Goal: Information Seeking & Learning: Check status

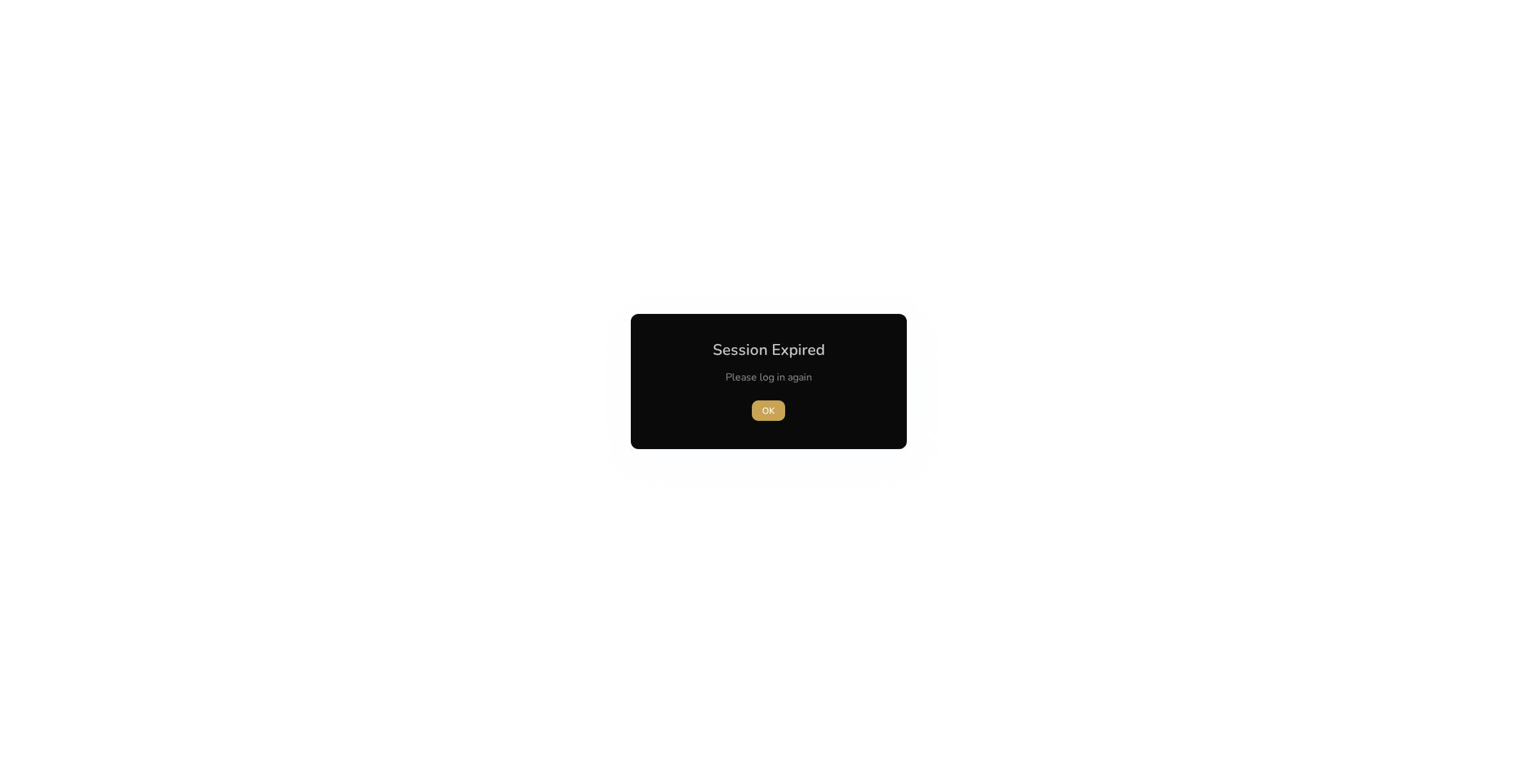
click at [762, 414] on span "OK" at bounding box center [768, 410] width 13 height 13
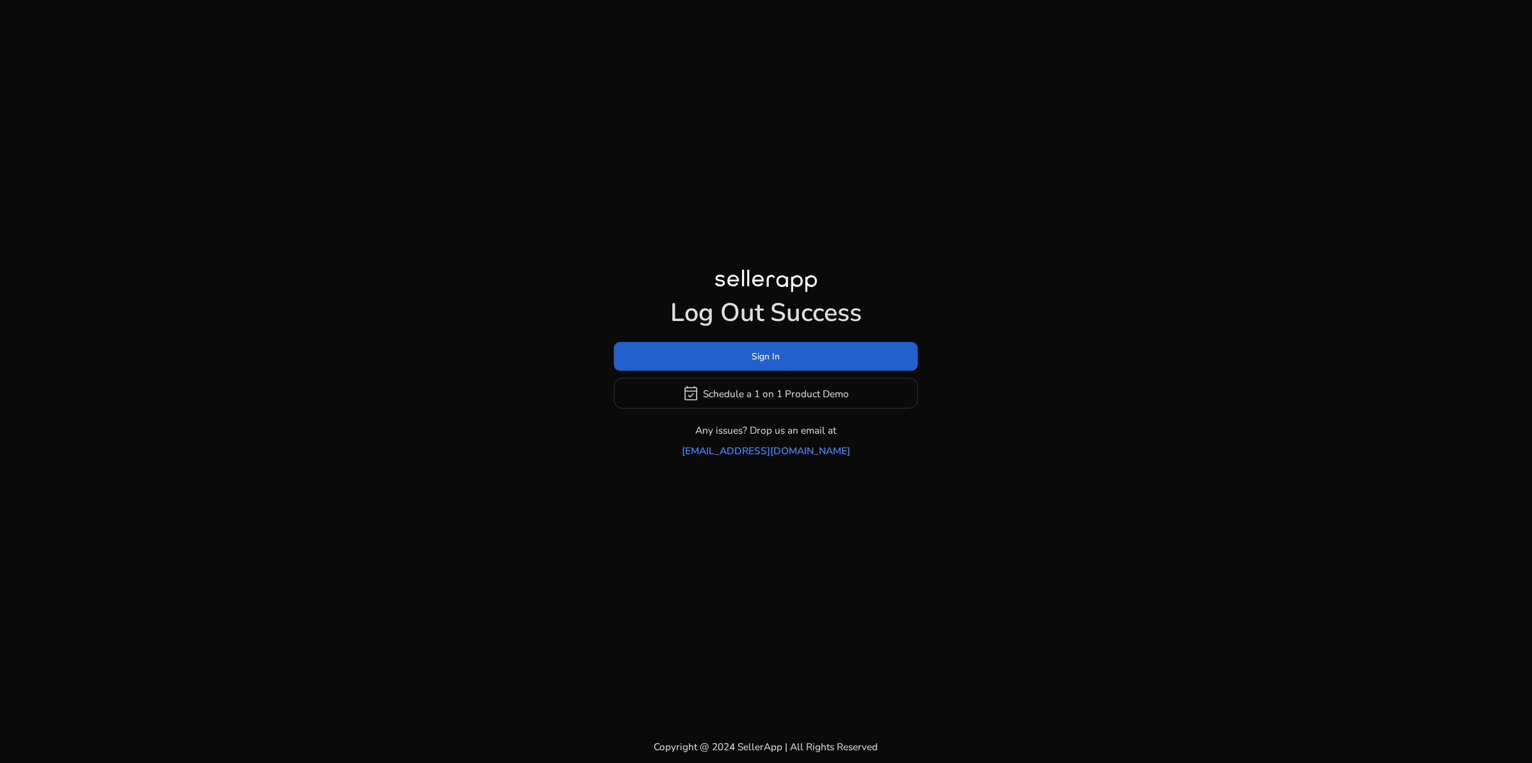
click at [793, 366] on span at bounding box center [766, 356] width 304 height 31
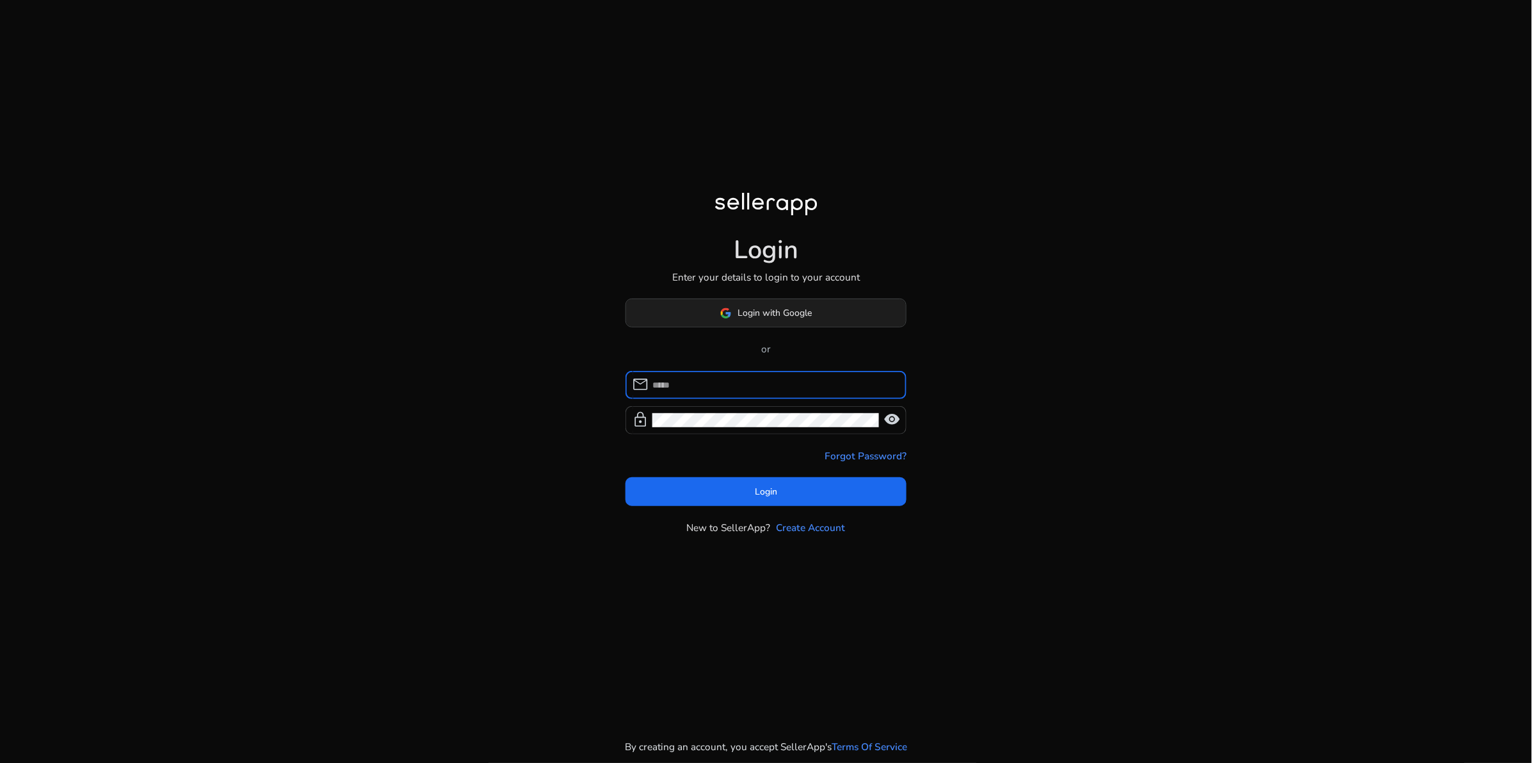
type input "**********"
click at [765, 318] on span "Login with Google" at bounding box center [775, 312] width 74 height 13
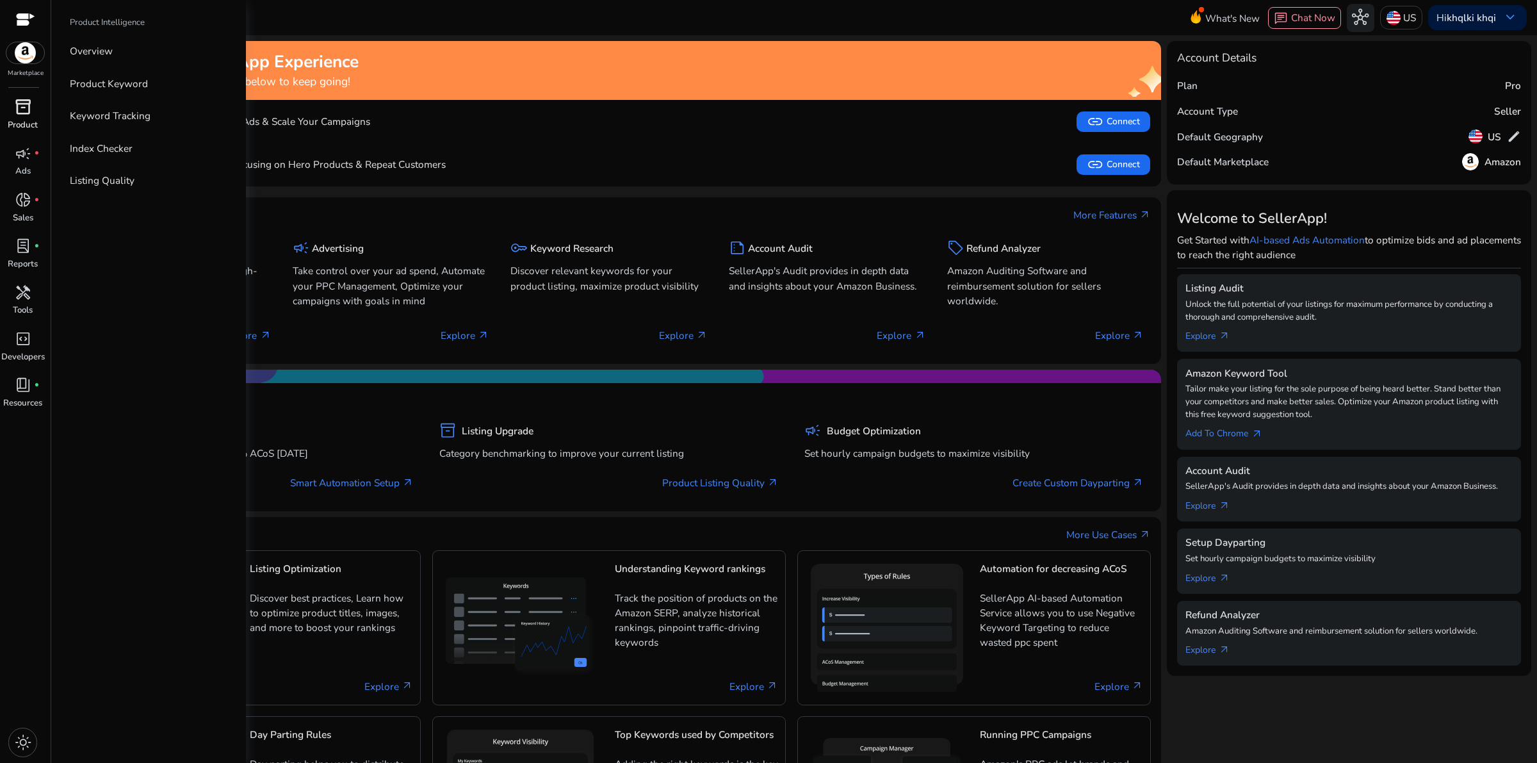
click at [17, 113] on span "inventory_2" at bounding box center [23, 107] width 17 height 17
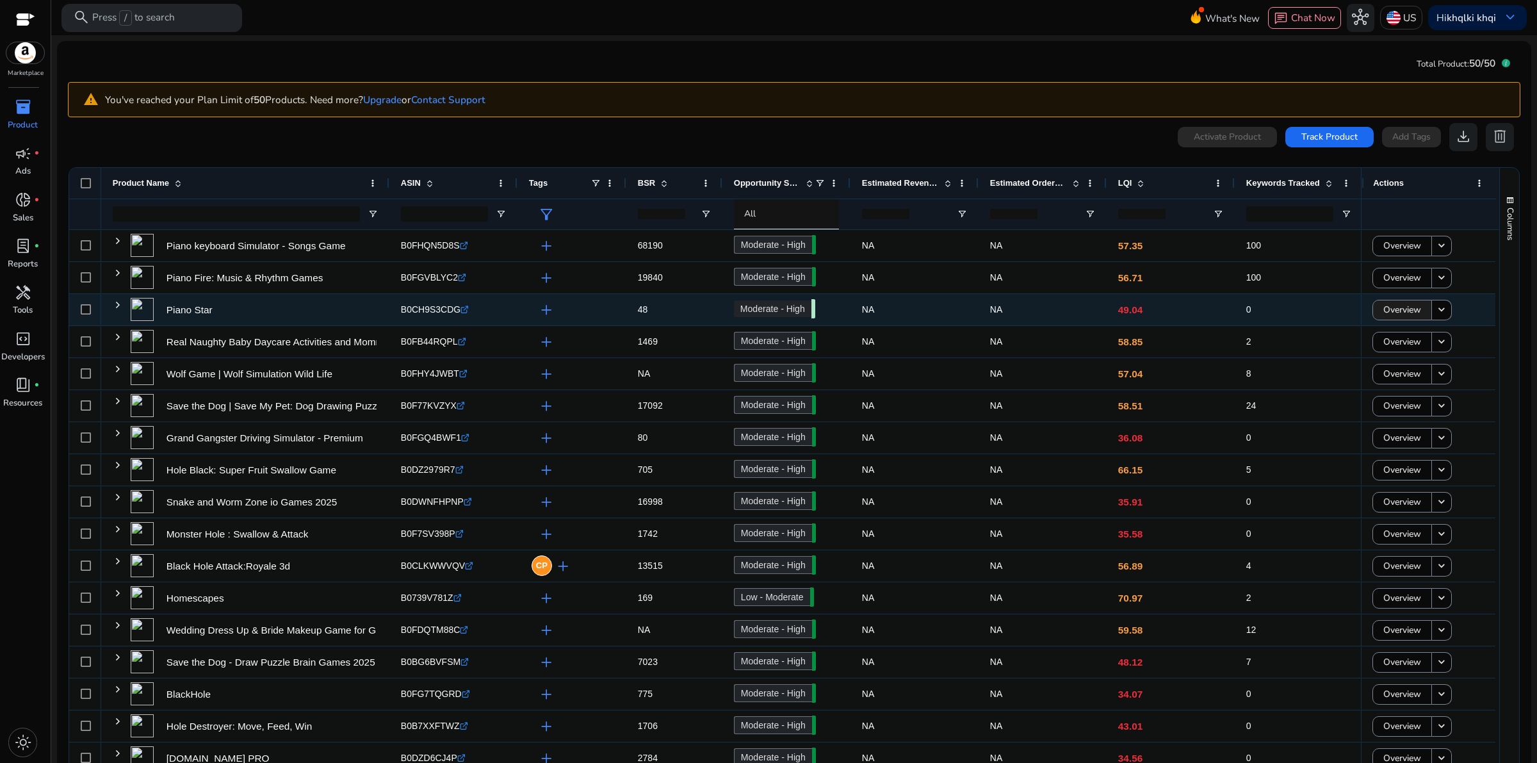
click at [1388, 309] on span "Overview" at bounding box center [1402, 309] width 38 height 26
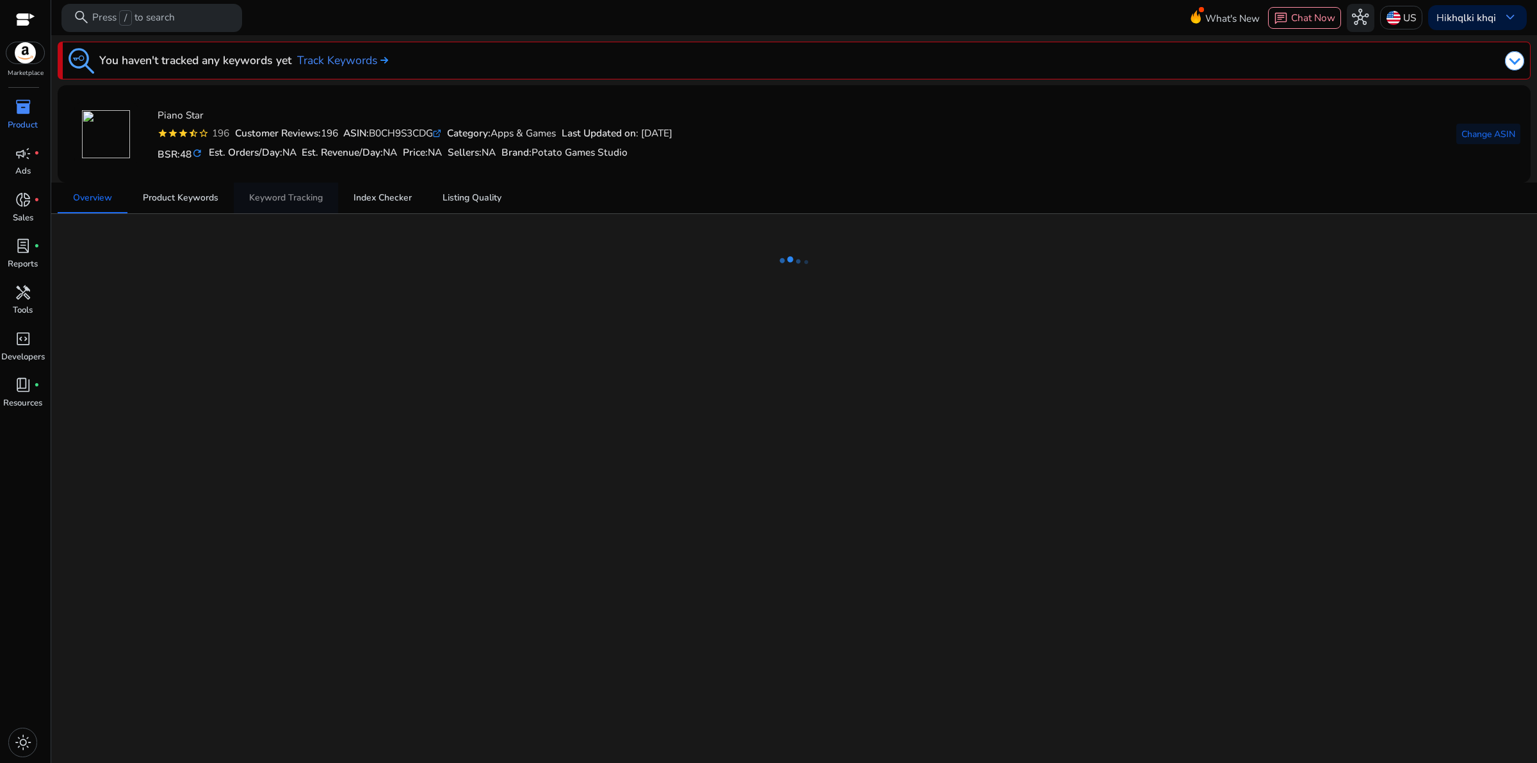
click at [273, 197] on span "Keyword Tracking" at bounding box center [286, 197] width 74 height 9
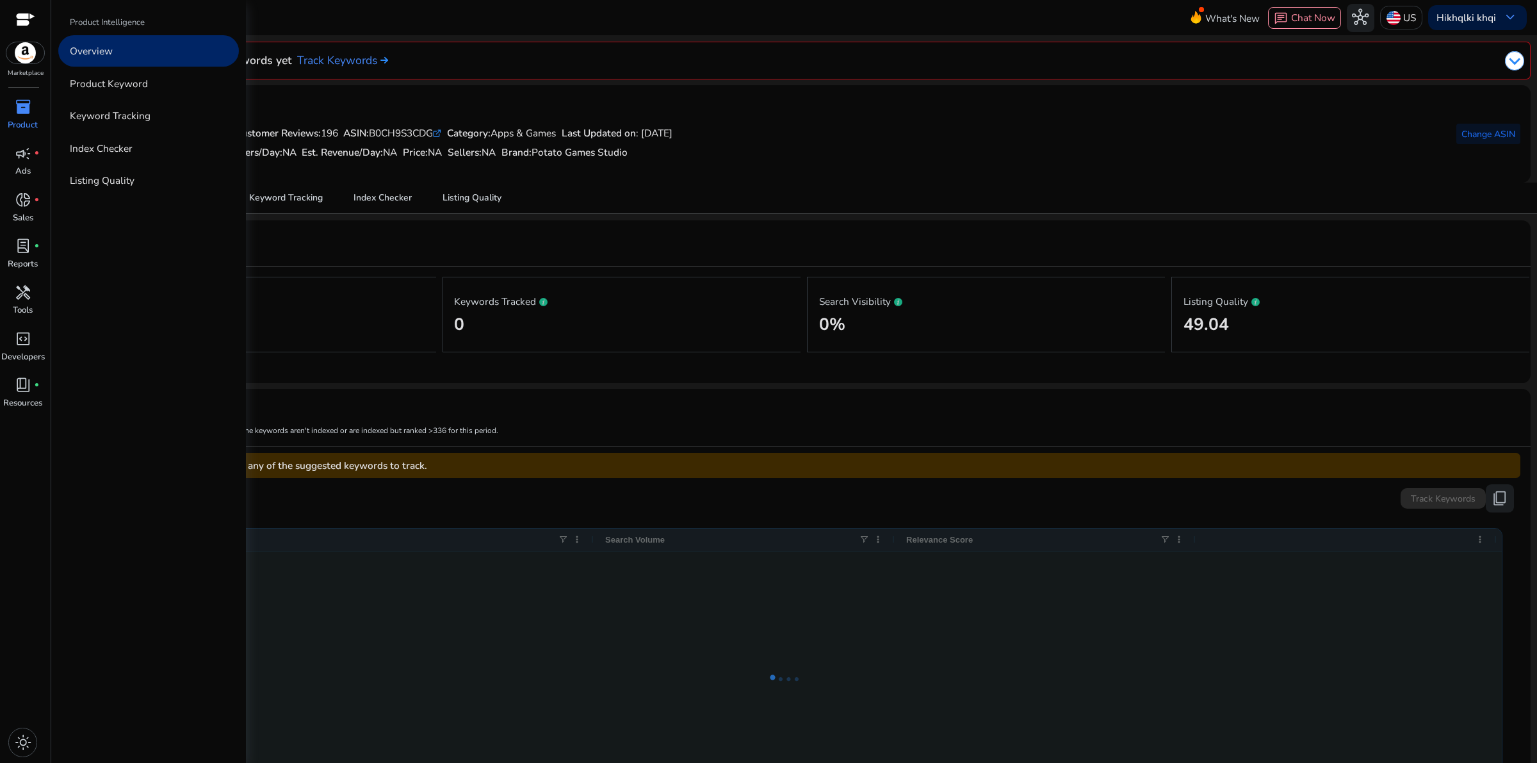
click at [24, 123] on p "Product" at bounding box center [23, 125] width 30 height 13
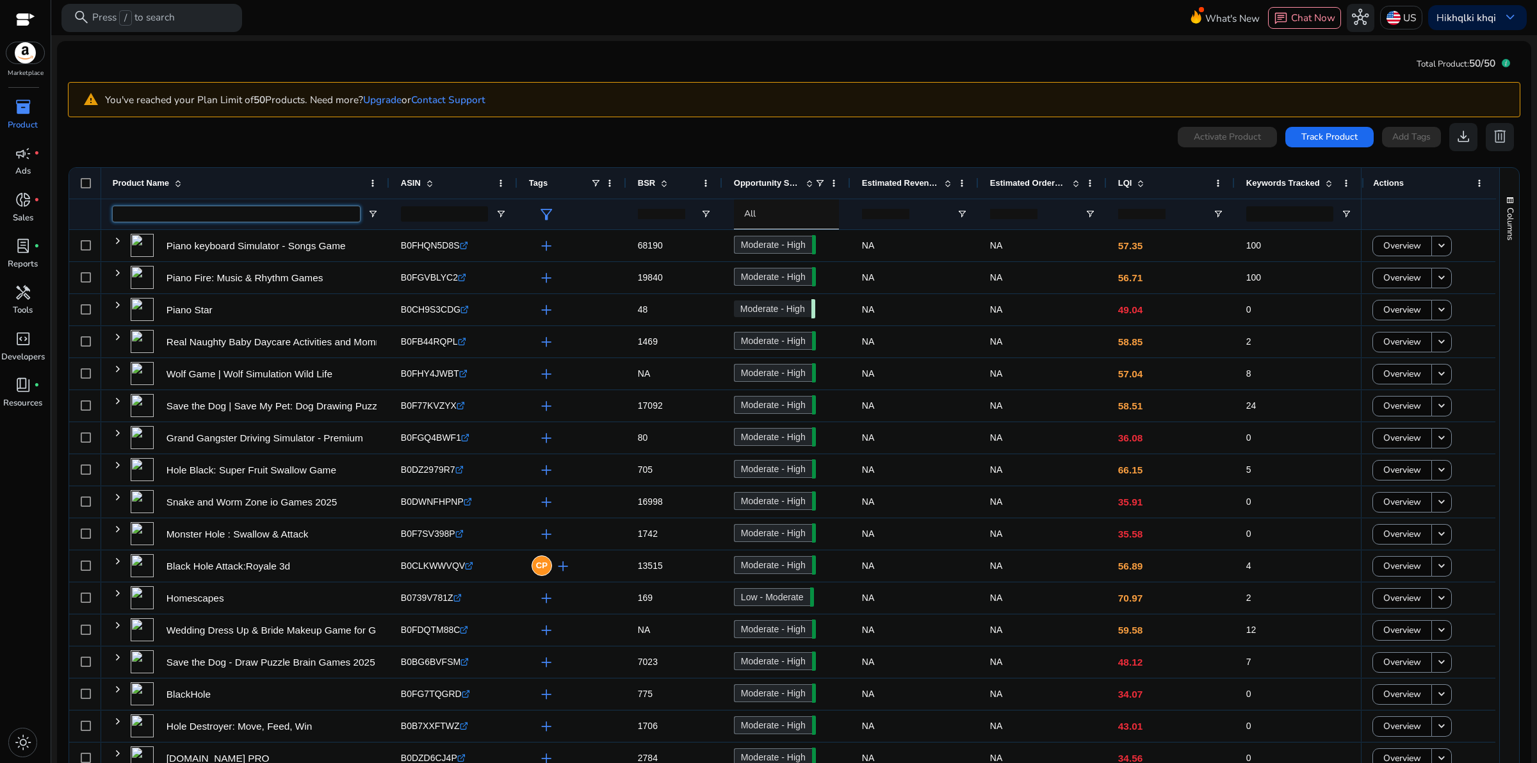
click at [194, 215] on input "Product Name Filter Input" at bounding box center [236, 213] width 247 height 15
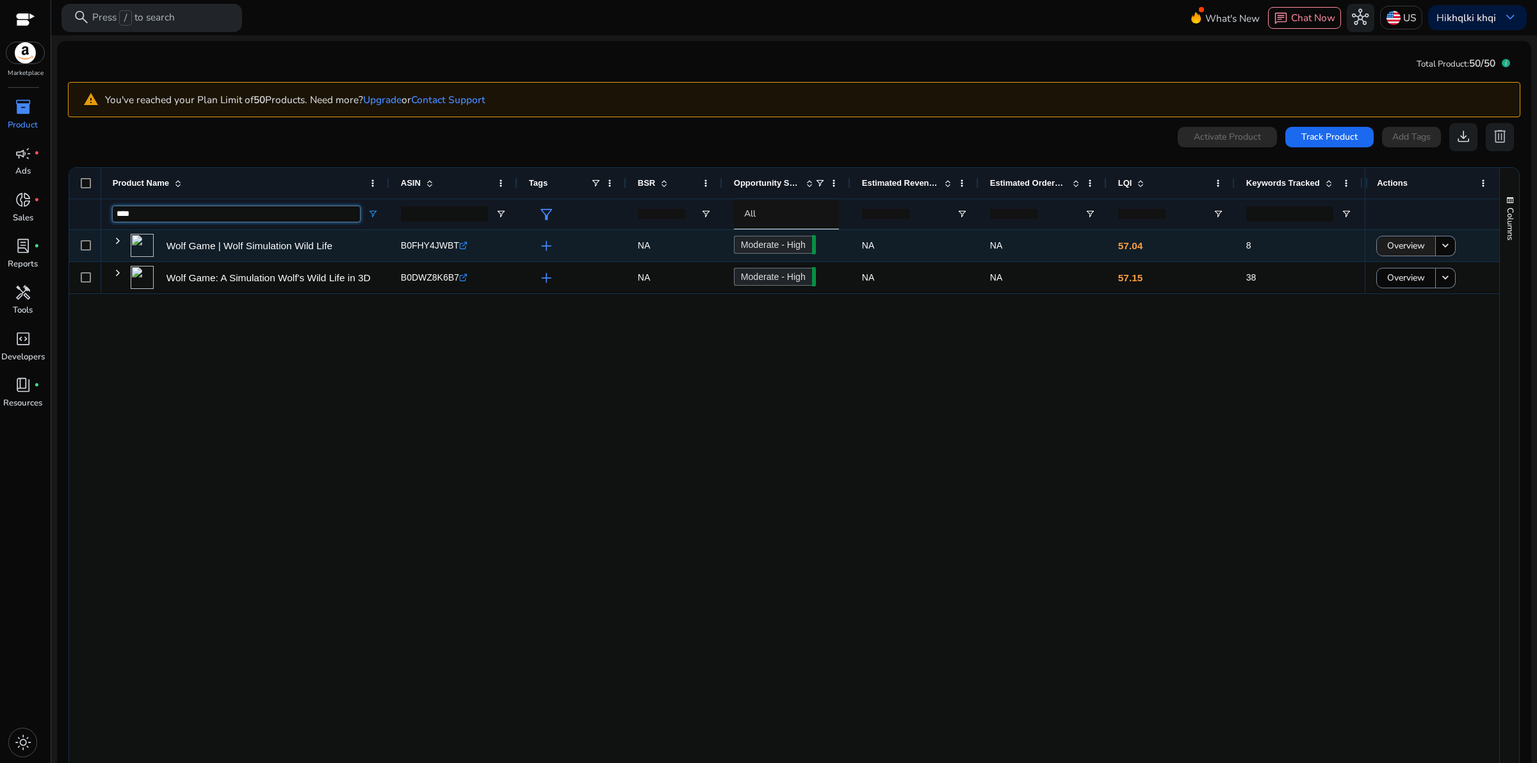
type input "****"
click at [1404, 250] on span "Overview" at bounding box center [1406, 245] width 38 height 26
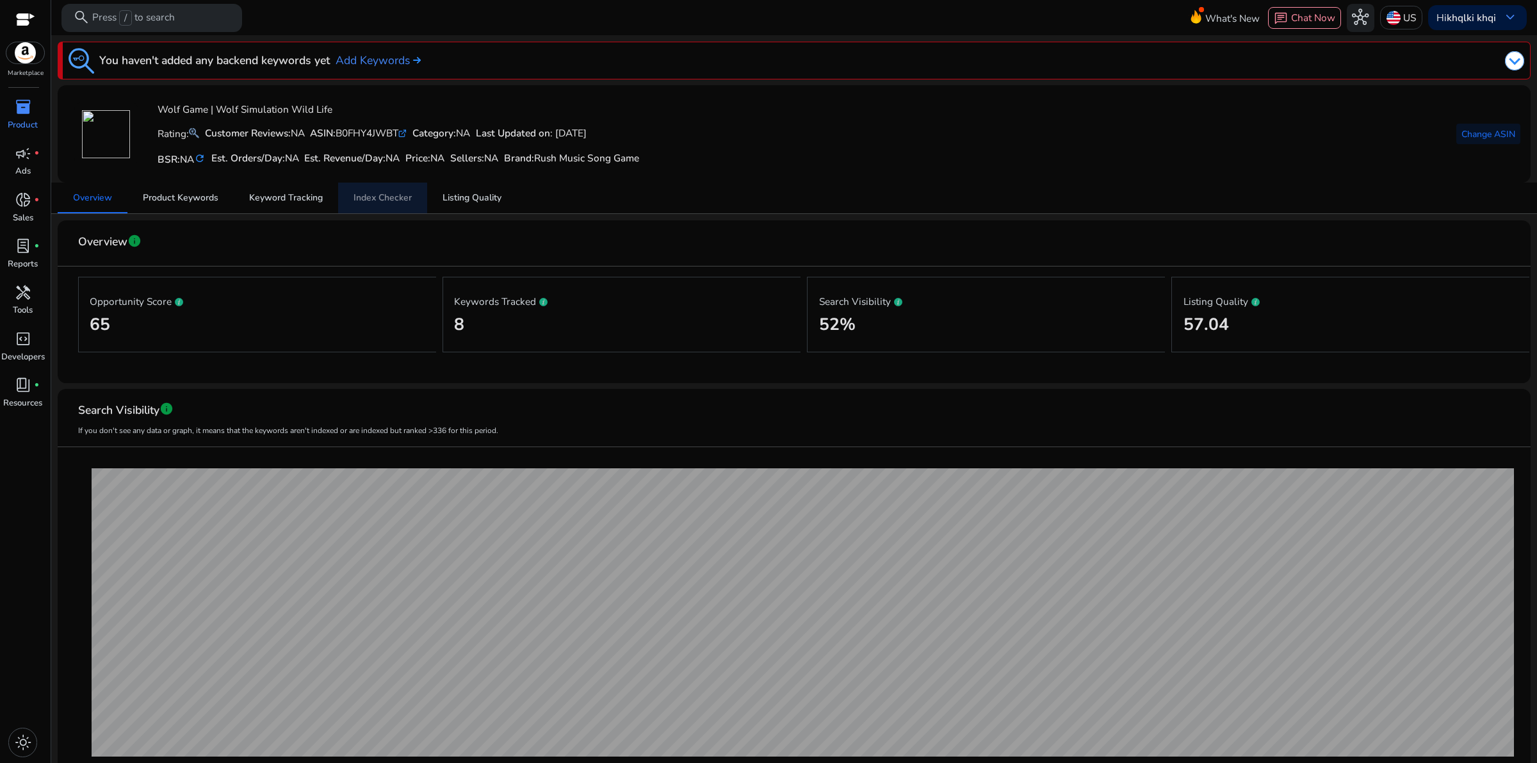
click at [385, 202] on span "Index Checker" at bounding box center [382, 197] width 58 height 9
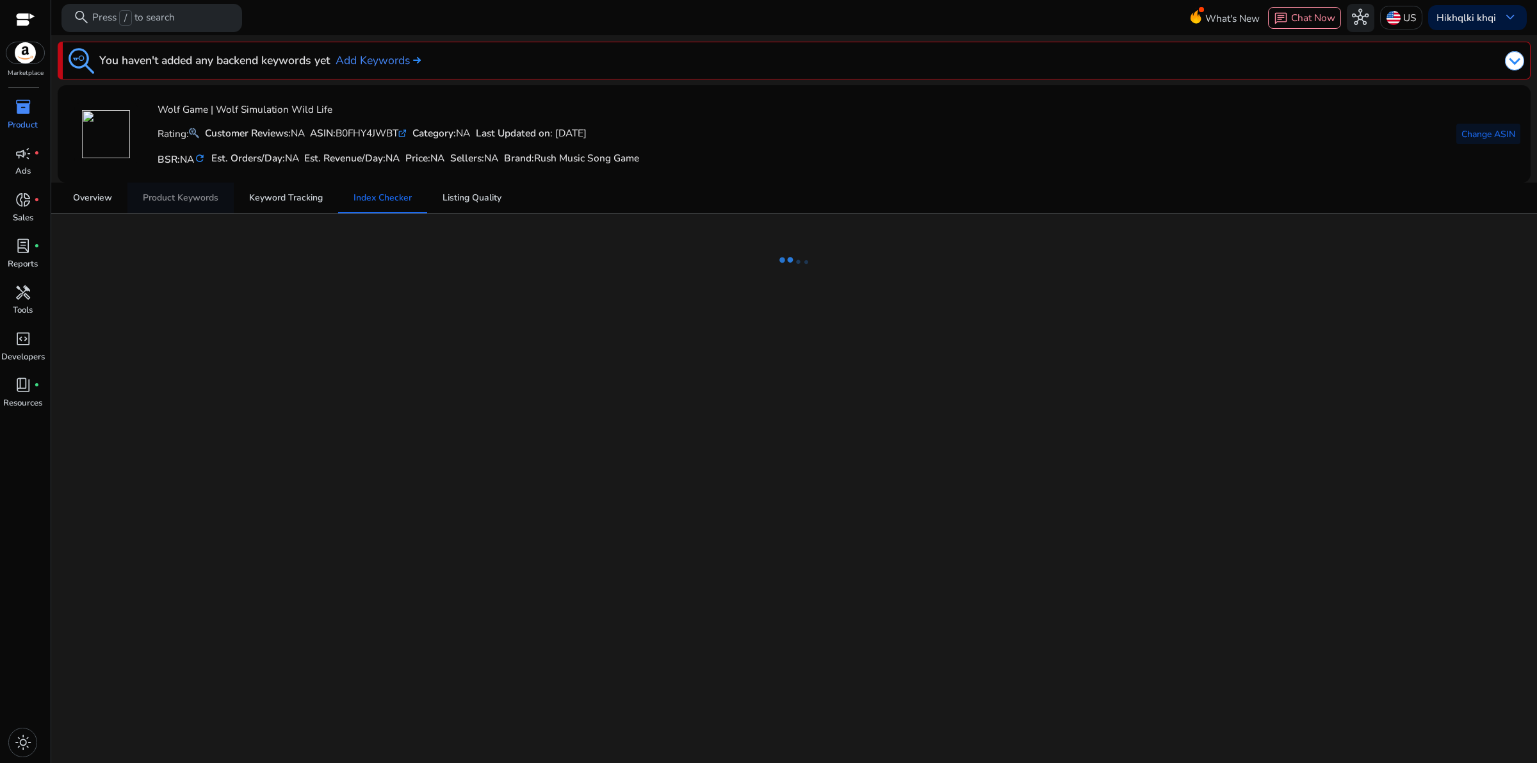
click at [189, 197] on span "Product Keywords" at bounding box center [181, 197] width 76 height 9
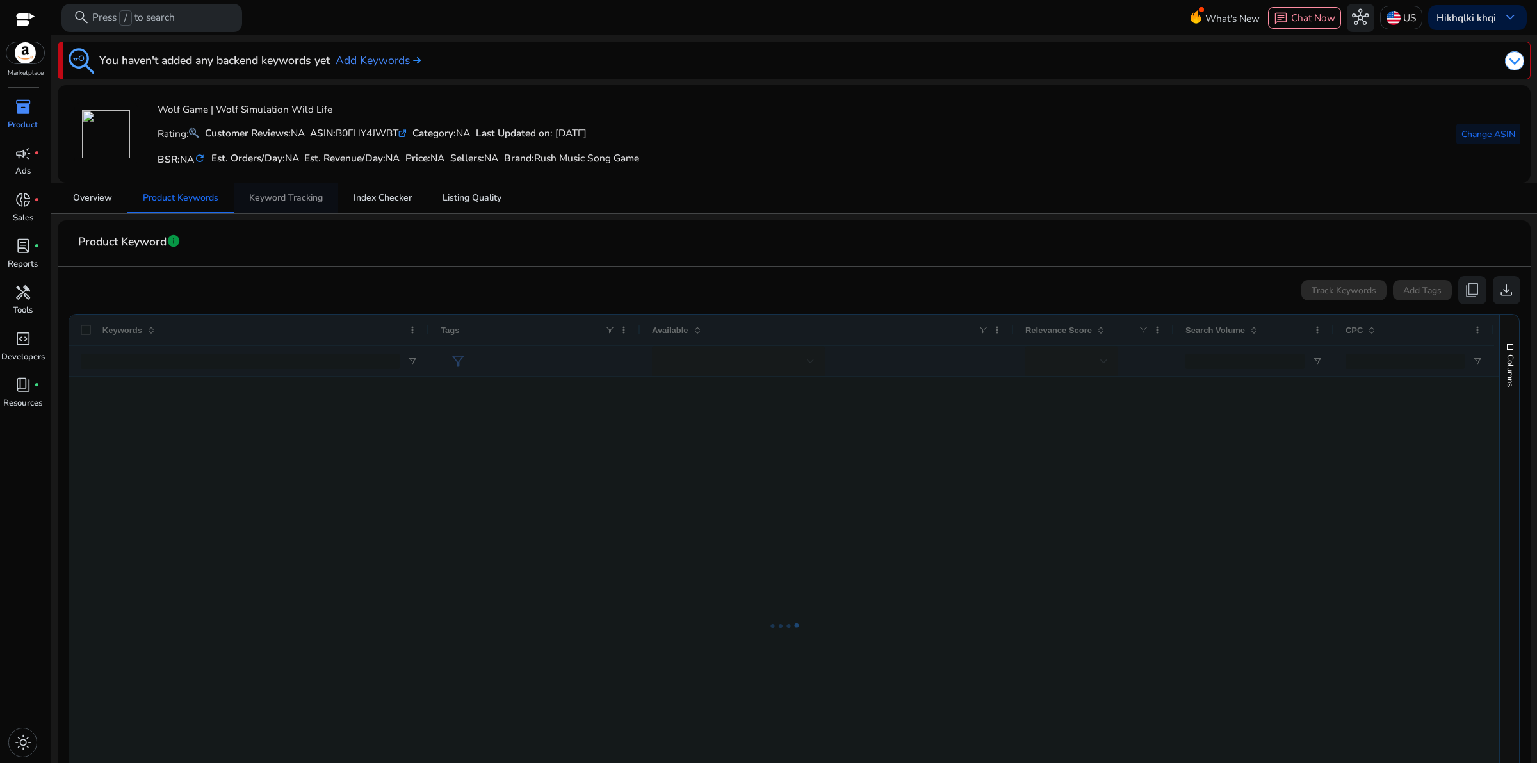
click at [285, 199] on span "Keyword Tracking" at bounding box center [286, 197] width 74 height 9
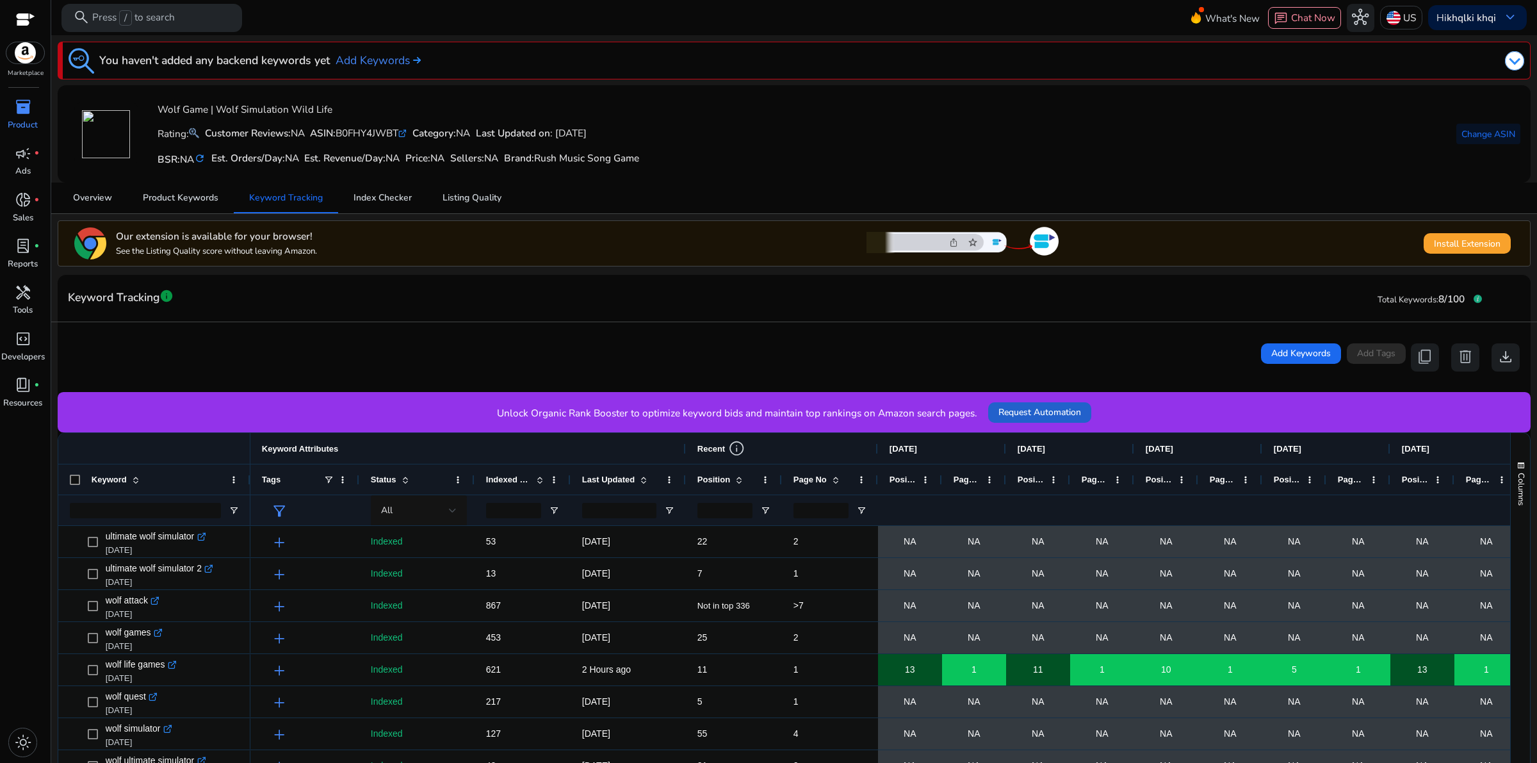
click at [1023, 413] on span "Request Automation" at bounding box center [1039, 411] width 83 height 13
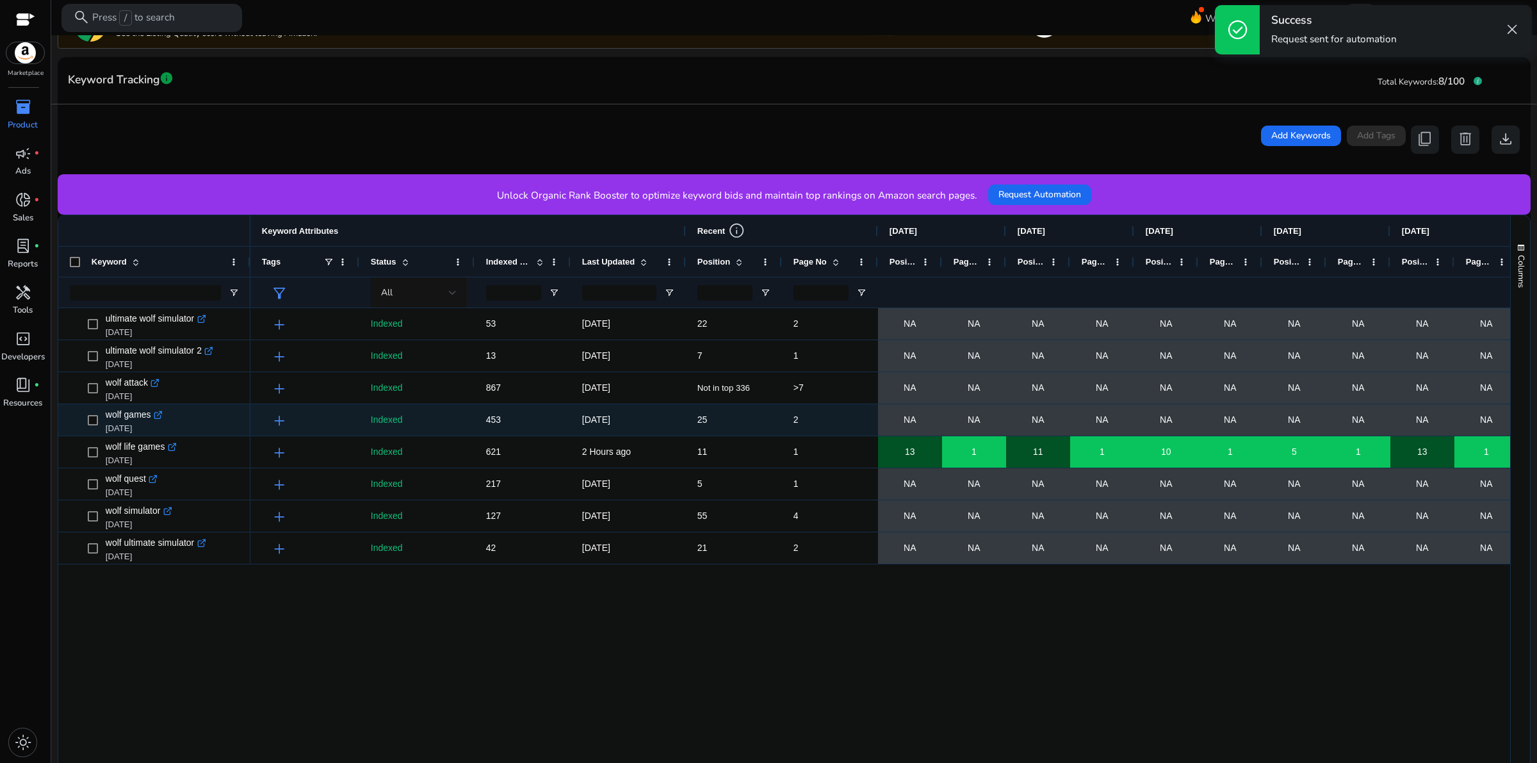
scroll to position [337, 0]
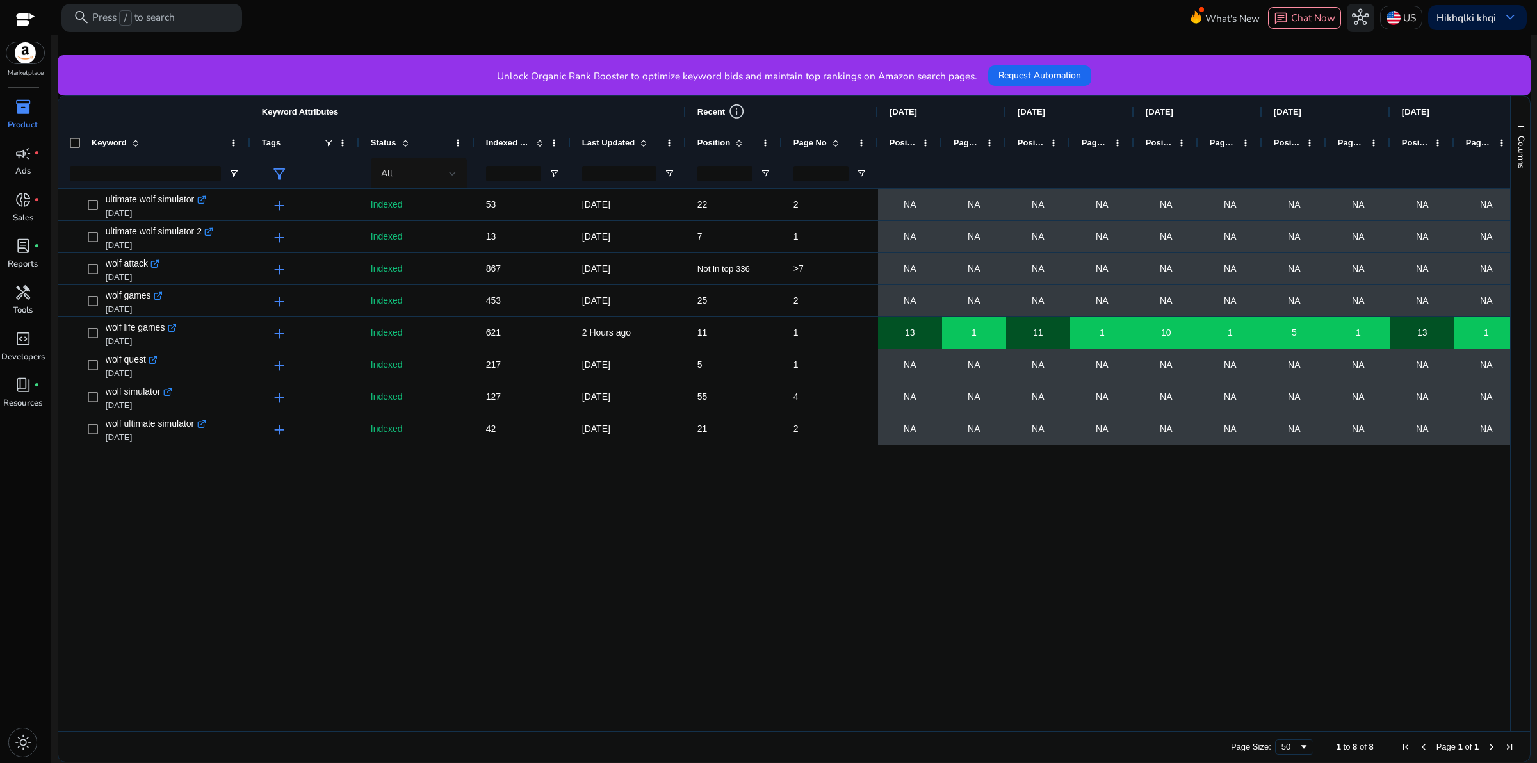
drag, startPoint x: 770, startPoint y: 734, endPoint x: 960, endPoint y: 724, distance: 190.4
click at [960, 725] on div "Drag here to set row groups Drag here to set column labels Keyword Keyword Attr…" at bounding box center [794, 428] width 1473 height 667
drag, startPoint x: 959, startPoint y: 724, endPoint x: 1167, endPoint y: 730, distance: 208.8
click at [1127, 758] on div "Drag here to set row groups Drag here to set column labels Keyword Keyword Attr…" at bounding box center [794, 428] width 1473 height 667
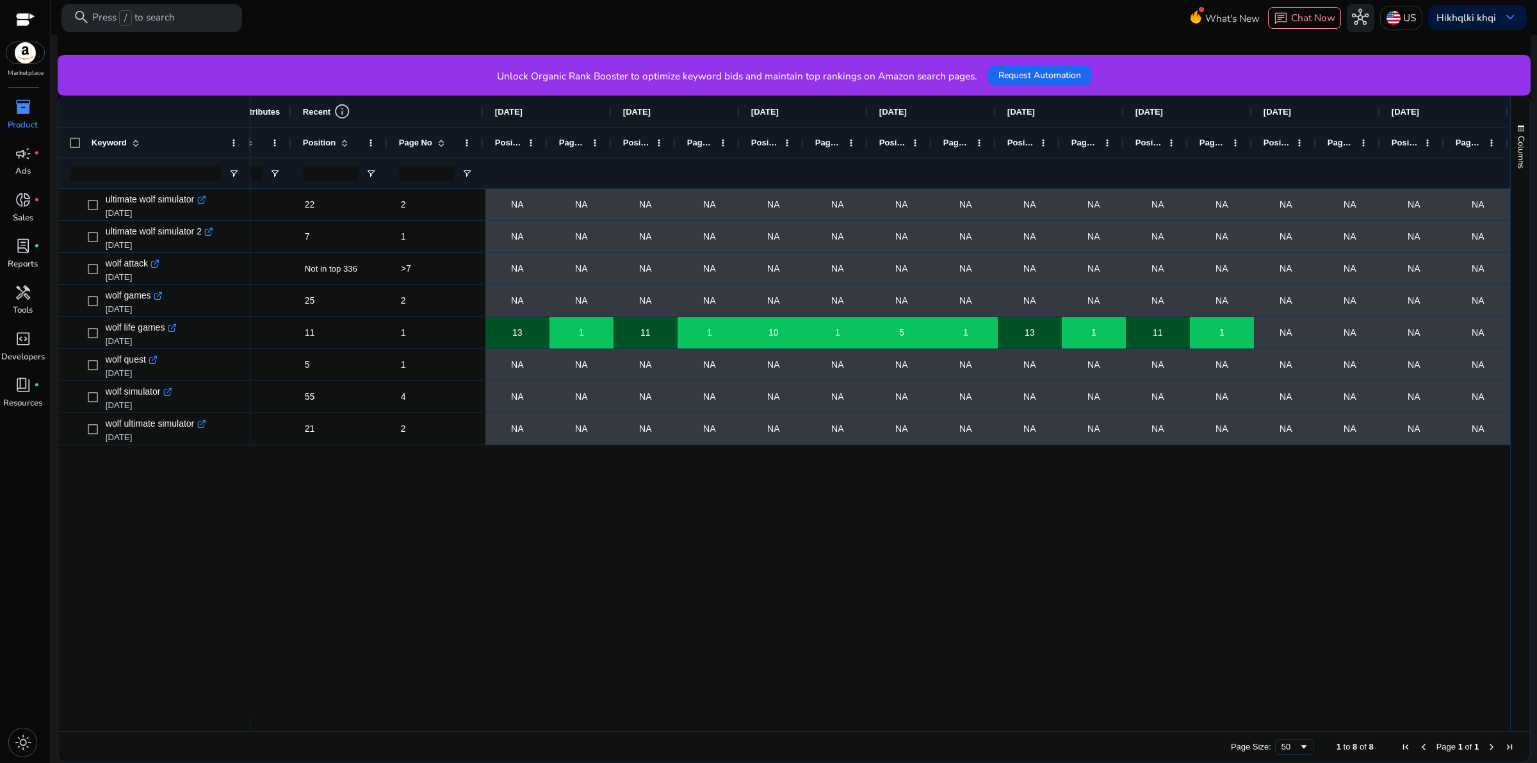
scroll to position [0, 0]
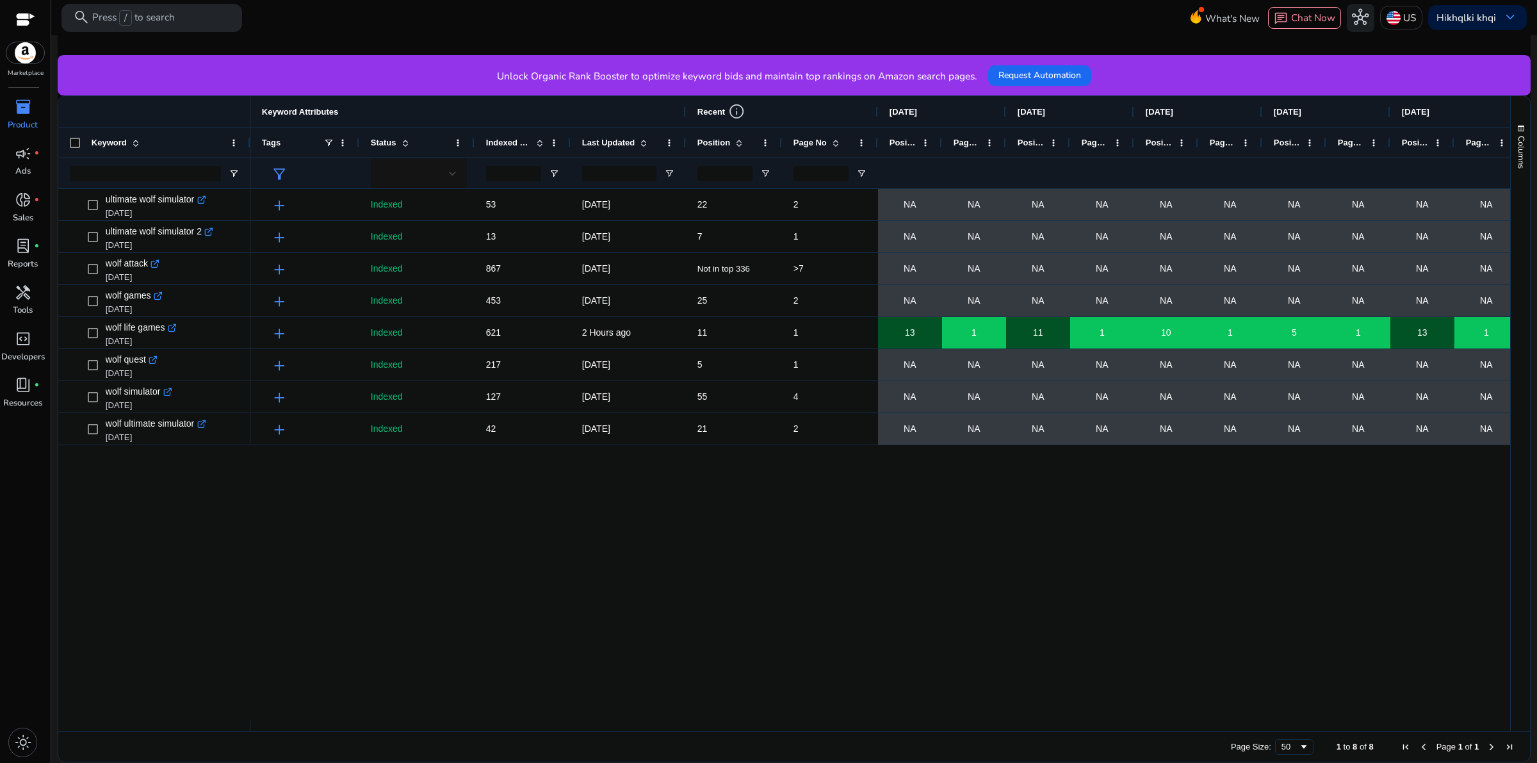
click at [725, 142] on span "Position" at bounding box center [713, 143] width 33 height 10
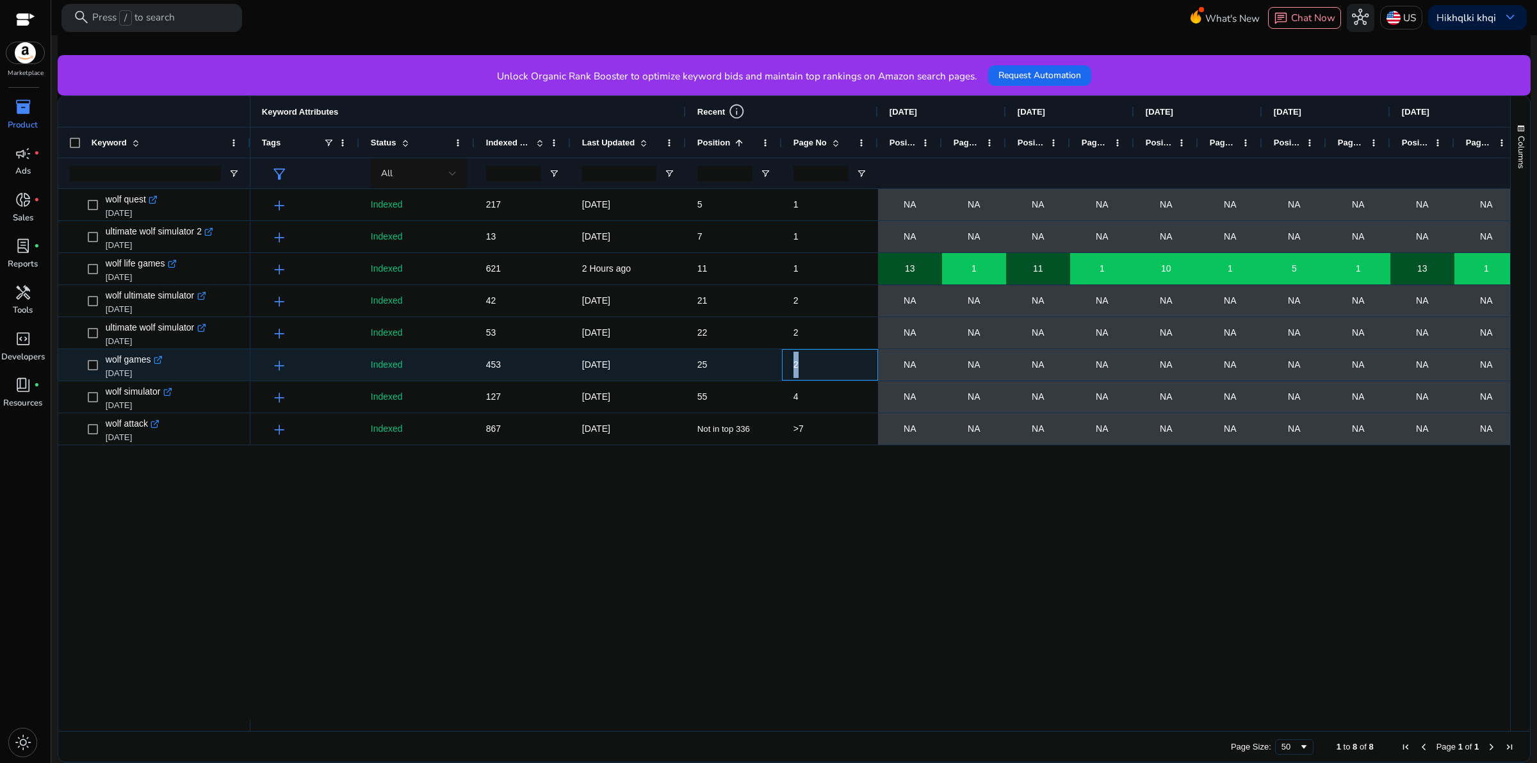
drag, startPoint x: 795, startPoint y: 361, endPoint x: 823, endPoint y: 378, distance: 33.6
click at [821, 375] on div "2" at bounding box center [830, 364] width 96 height 31
drag, startPoint x: 698, startPoint y: 361, endPoint x: 725, endPoint y: 354, distance: 28.3
click at [720, 354] on span "25" at bounding box center [733, 365] width 73 height 26
drag, startPoint x: 811, startPoint y: 369, endPoint x: 756, endPoint y: 359, distance: 56.1
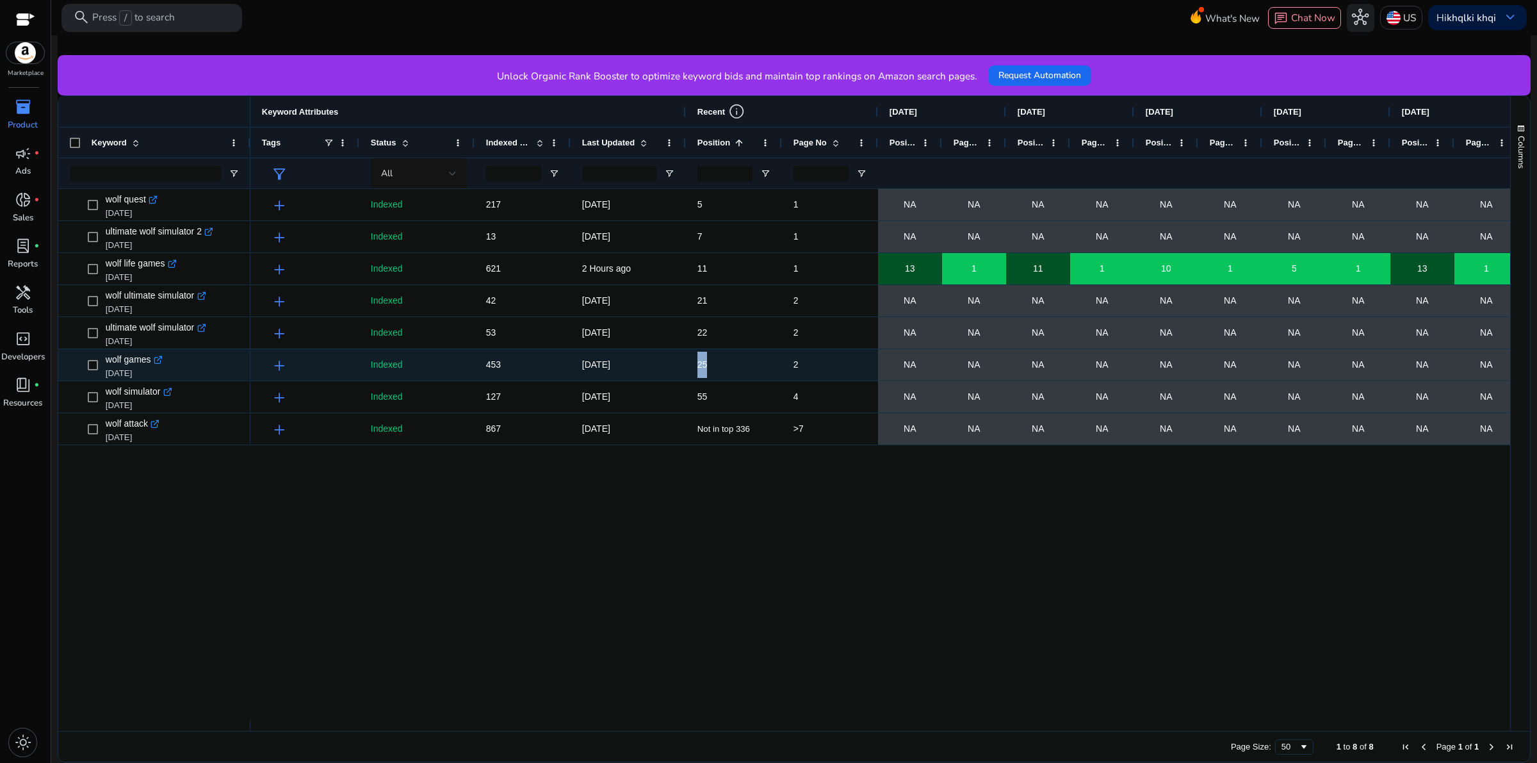
click at [760, 357] on div "add Indexed 453 6 Days 19 Hours ago 25 2 NA NA NA NA NA NA NA NA NA NA NA NA" at bounding box center [1076, 365] width 1652 height 32
click at [807, 366] on span "2" at bounding box center [829, 365] width 73 height 26
click at [810, 366] on span "2" at bounding box center [829, 365] width 73 height 26
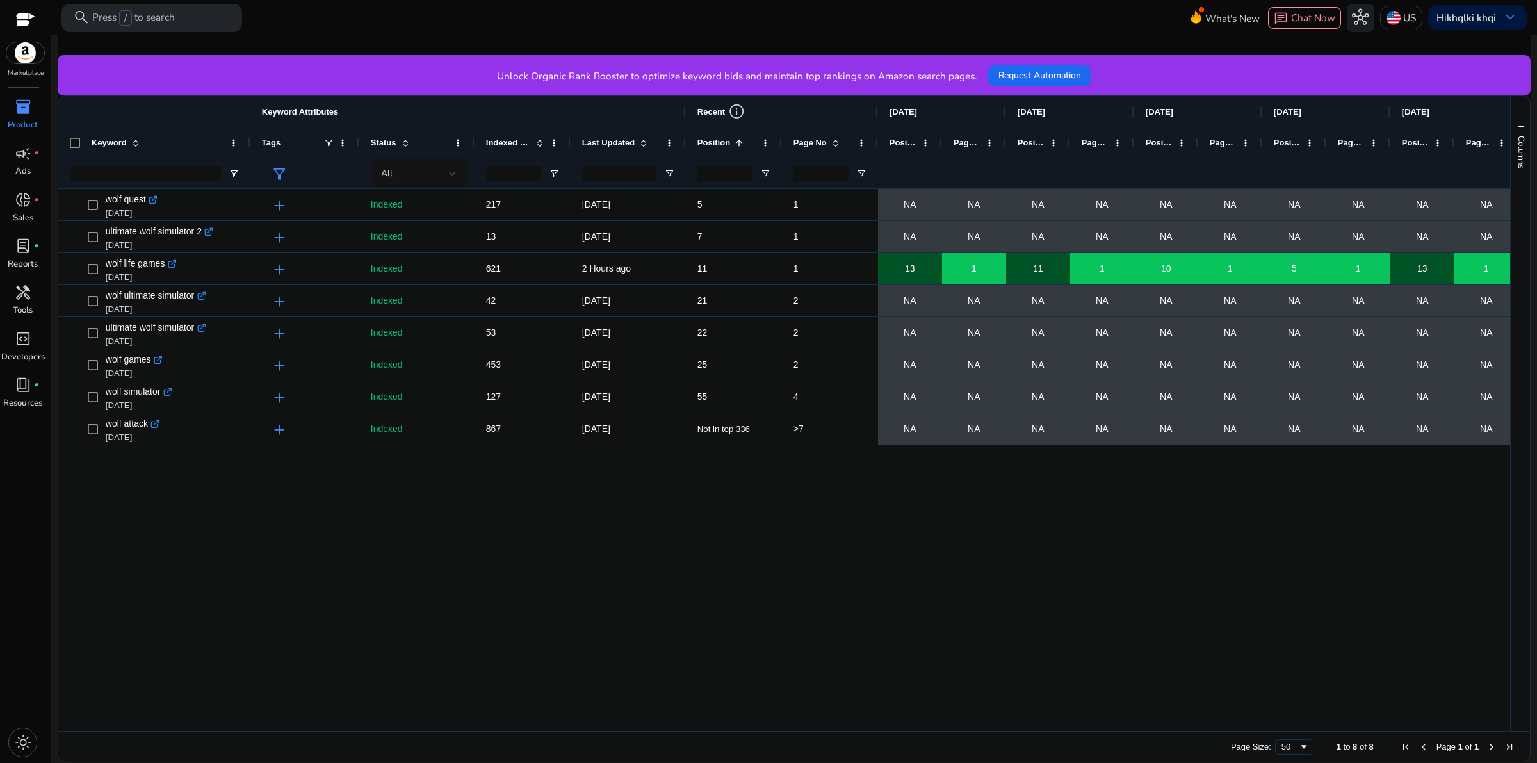
drag, startPoint x: 1155, startPoint y: 724, endPoint x: 1222, endPoint y: 719, distance: 67.4
click at [1237, 717] on div "Keyword Keyword Attributes Recent info Aug 21, 2025 Aug 20, 2025 Aug 19, 2025 1" at bounding box center [784, 413] width 1452 height 635
click at [1188, 731] on div "Drag here to set row groups Drag here to set column labels Keyword Keyword Attr…" at bounding box center [794, 428] width 1473 height 667
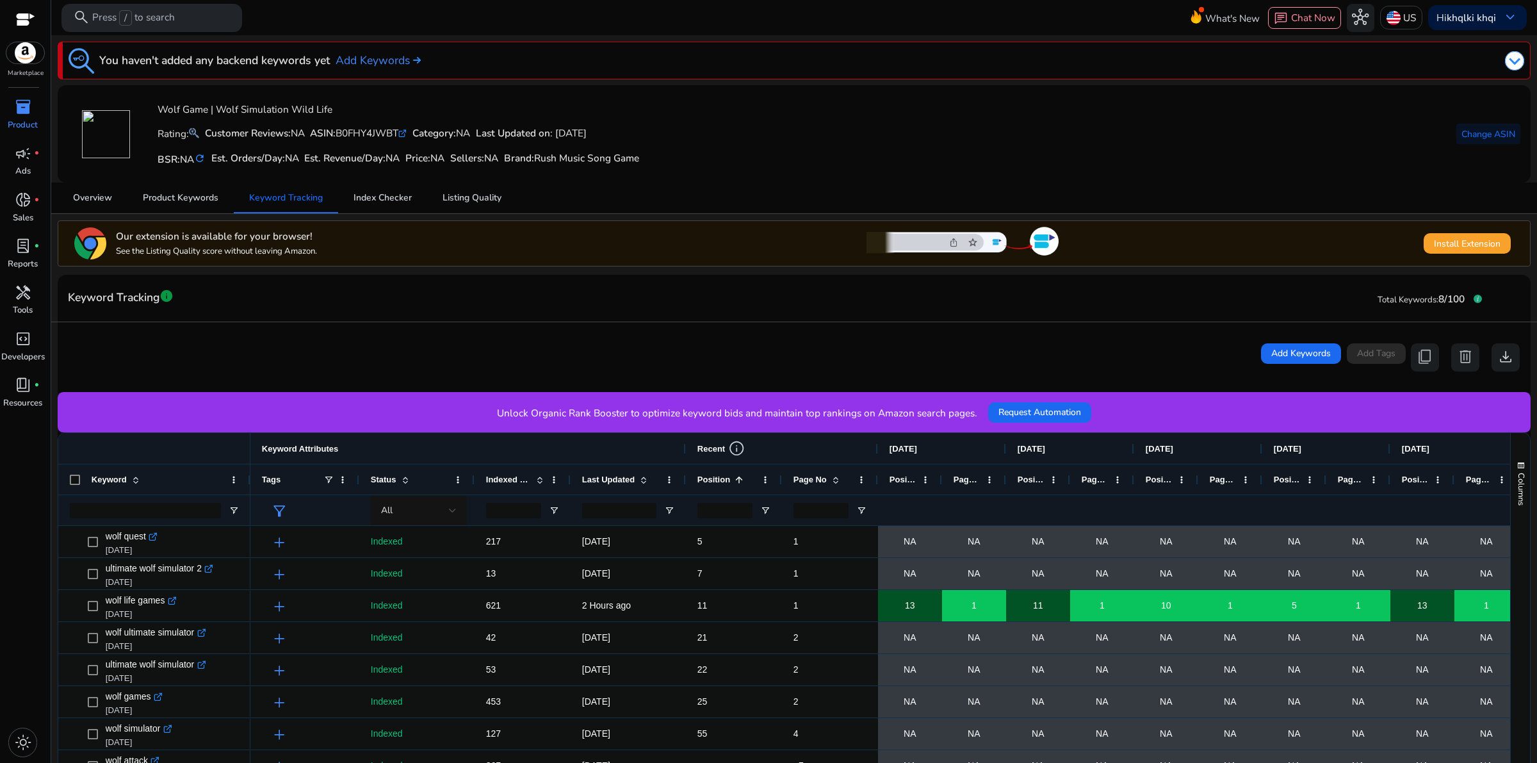
click at [407, 140] on div "ASIN: B0FHY4JWBT .st0{fill:#2c8af8}" at bounding box center [358, 133] width 97 height 15
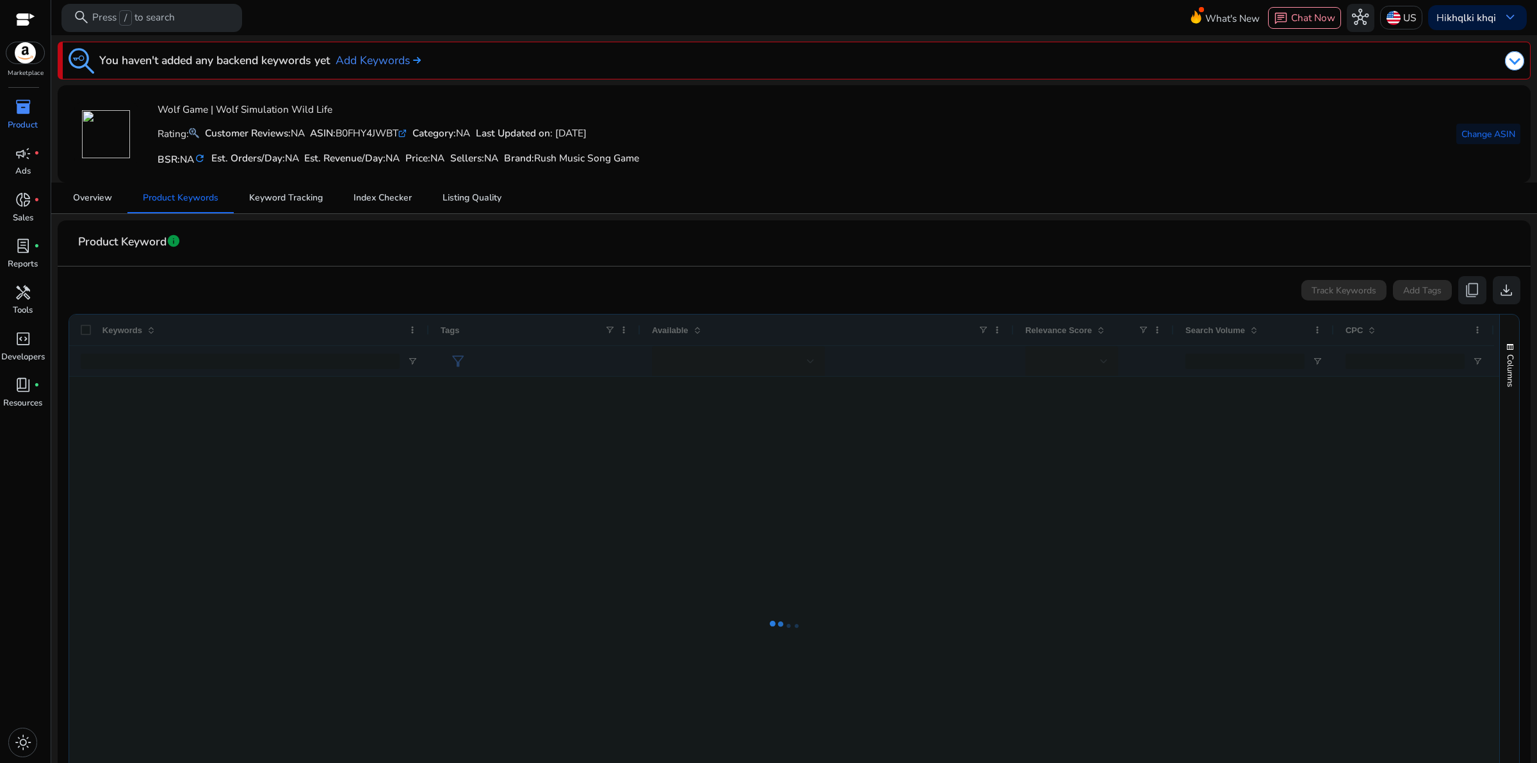
click at [17, 122] on p "Product" at bounding box center [23, 125] width 30 height 13
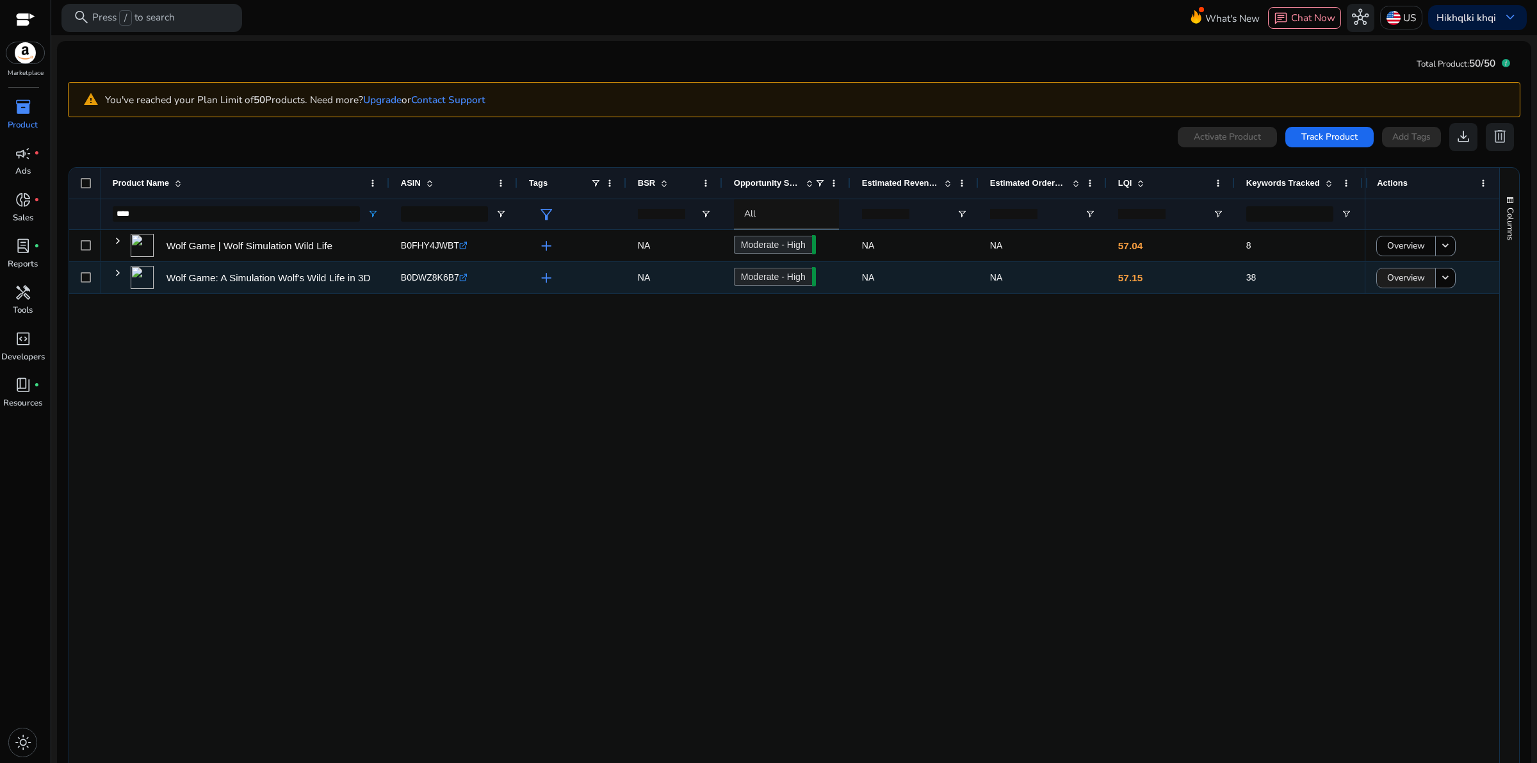
click at [1406, 270] on span "Overview" at bounding box center [1406, 277] width 38 height 26
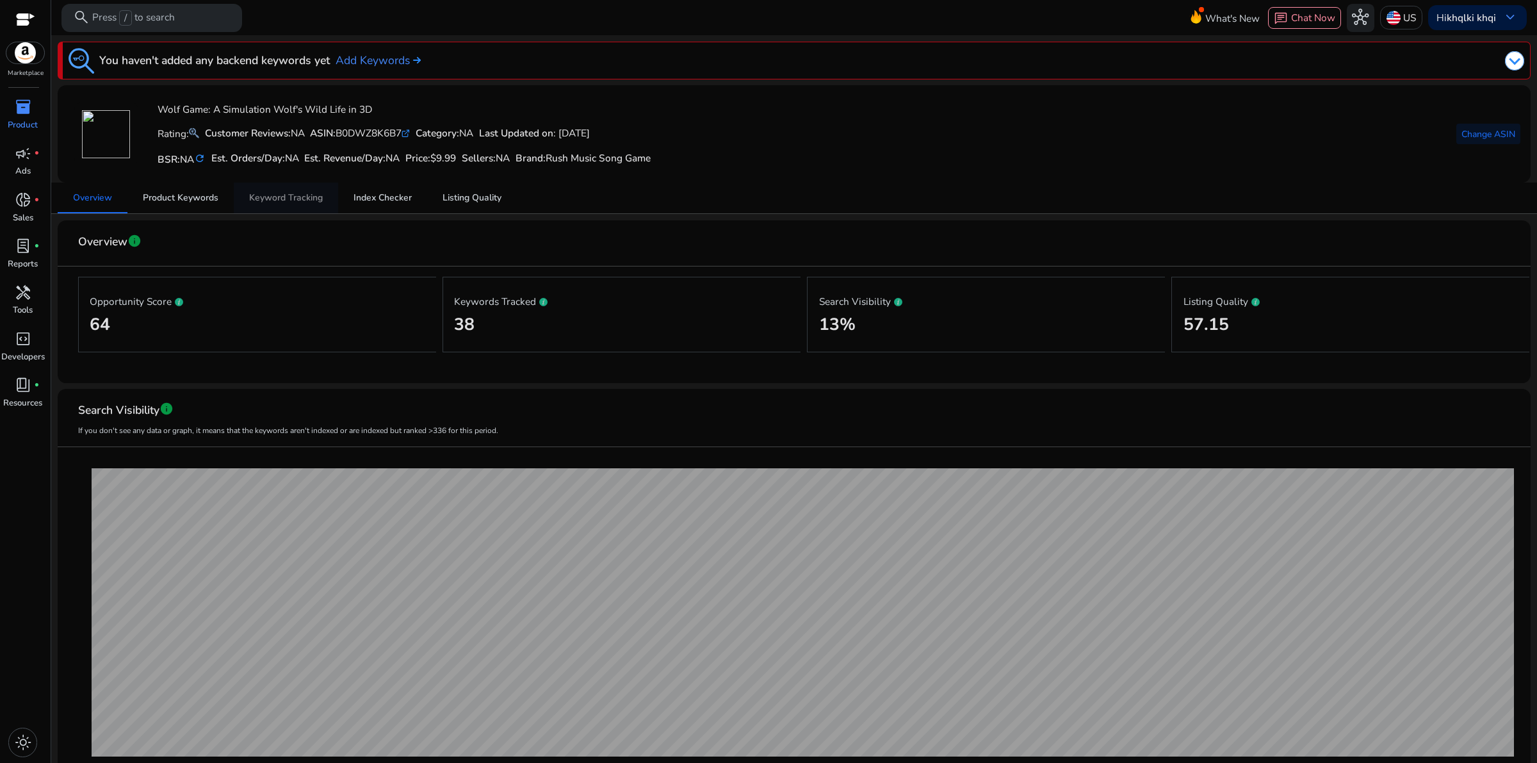
click at [289, 202] on span "Keyword Tracking" at bounding box center [286, 197] width 74 height 9
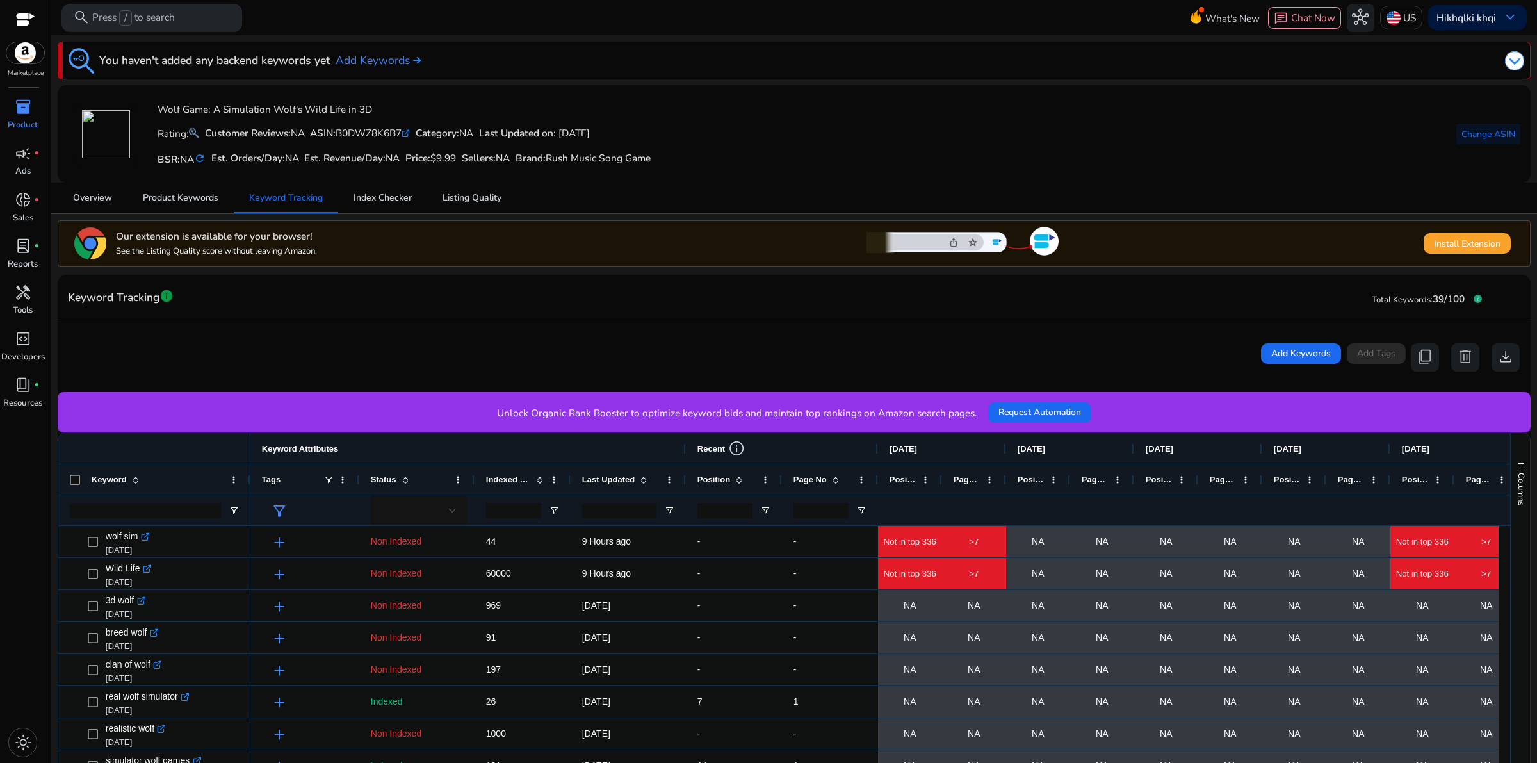
click at [833, 482] on span at bounding box center [836, 479] width 10 height 10
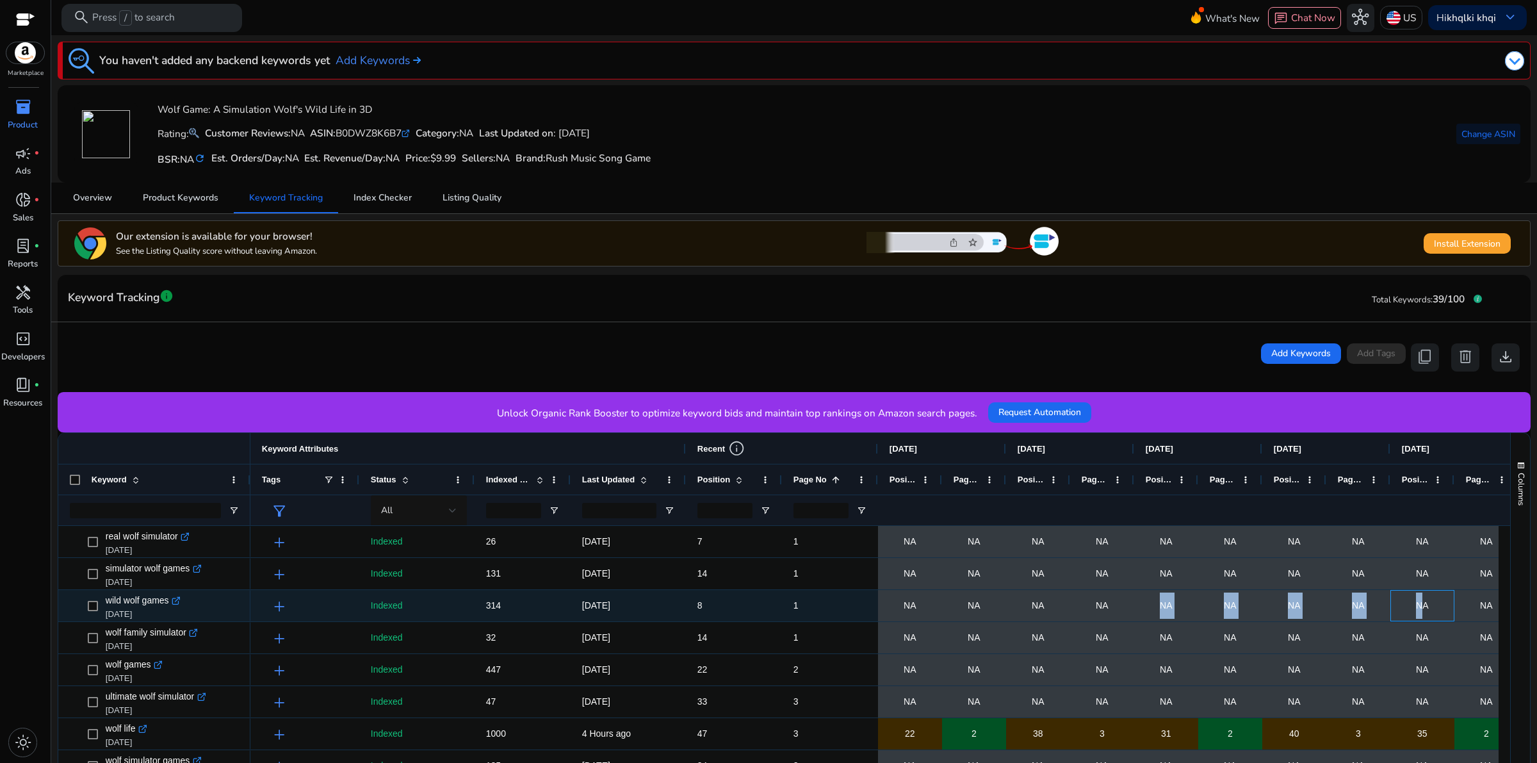
drag, startPoint x: 1422, startPoint y: 597, endPoint x: 1204, endPoint y: 555, distance: 221.8
click at [1110, 619] on div "add Indexed 314 2 Days 1 Hours ago 8 1 NA NA NA NA NA NA NA NA NA NA NA NA" at bounding box center [1076, 606] width 1652 height 32
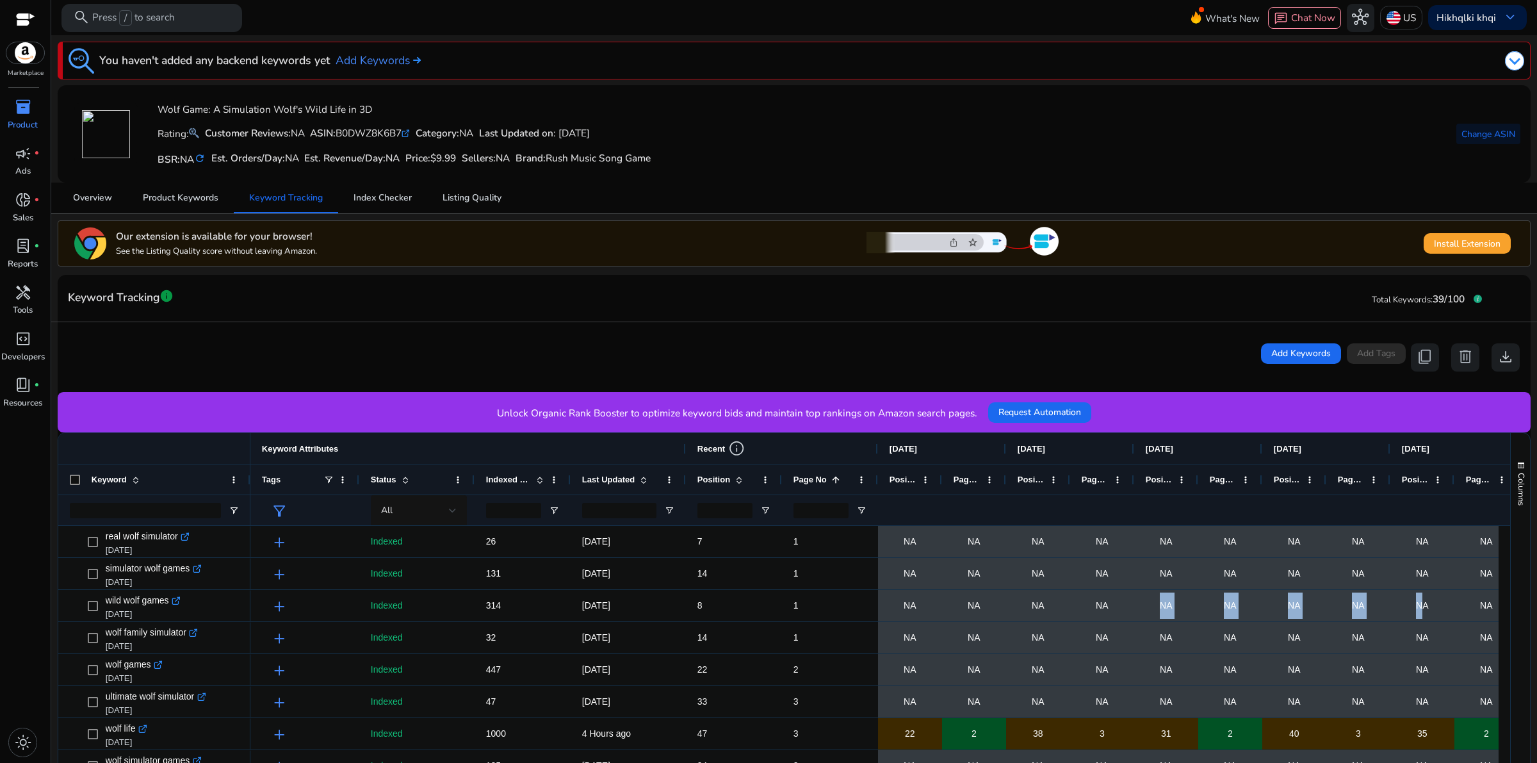
click at [26, 109] on span "inventory_2" at bounding box center [23, 107] width 17 height 17
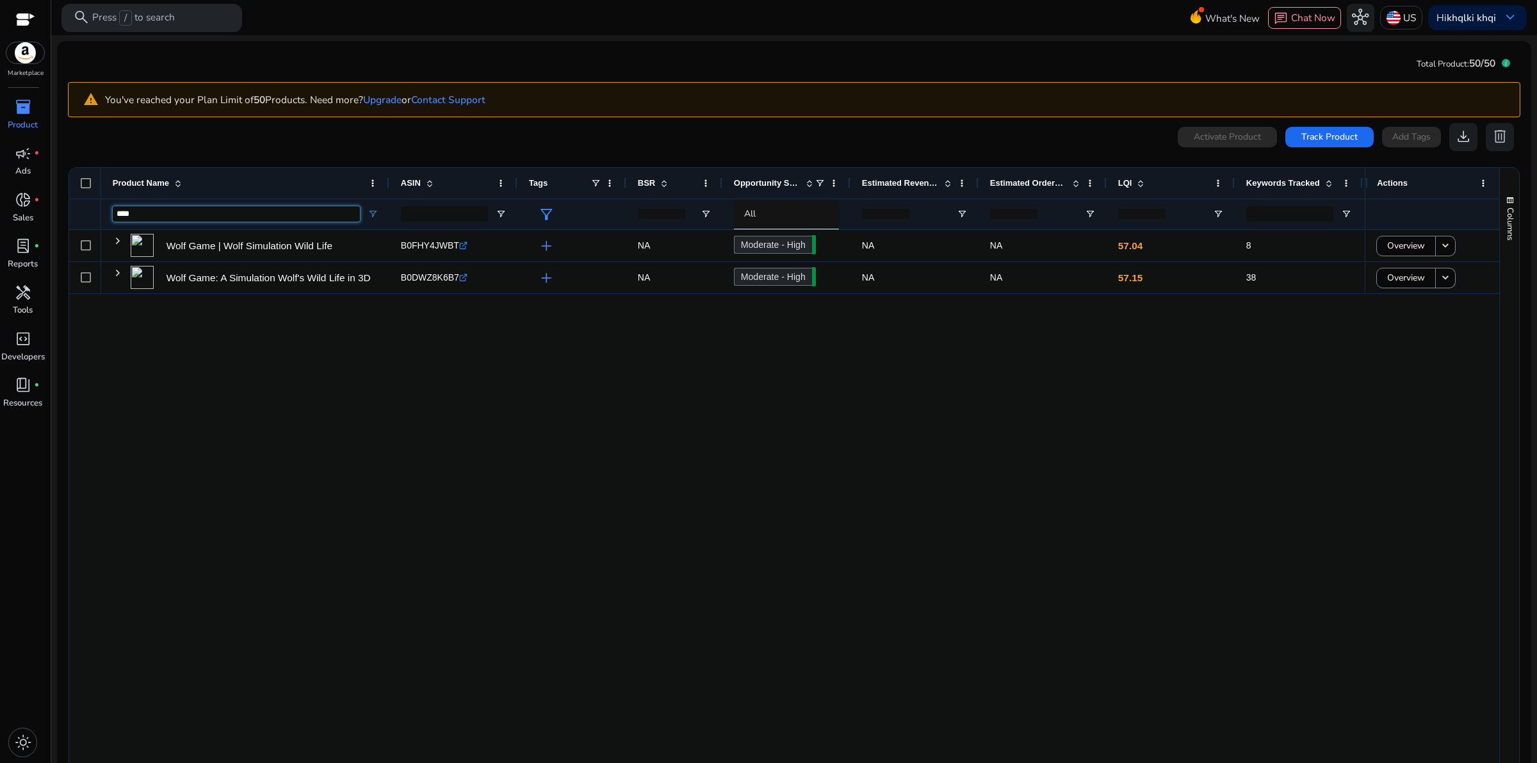
click at [149, 218] on input "****" at bounding box center [236, 213] width 247 height 15
type input "*****"
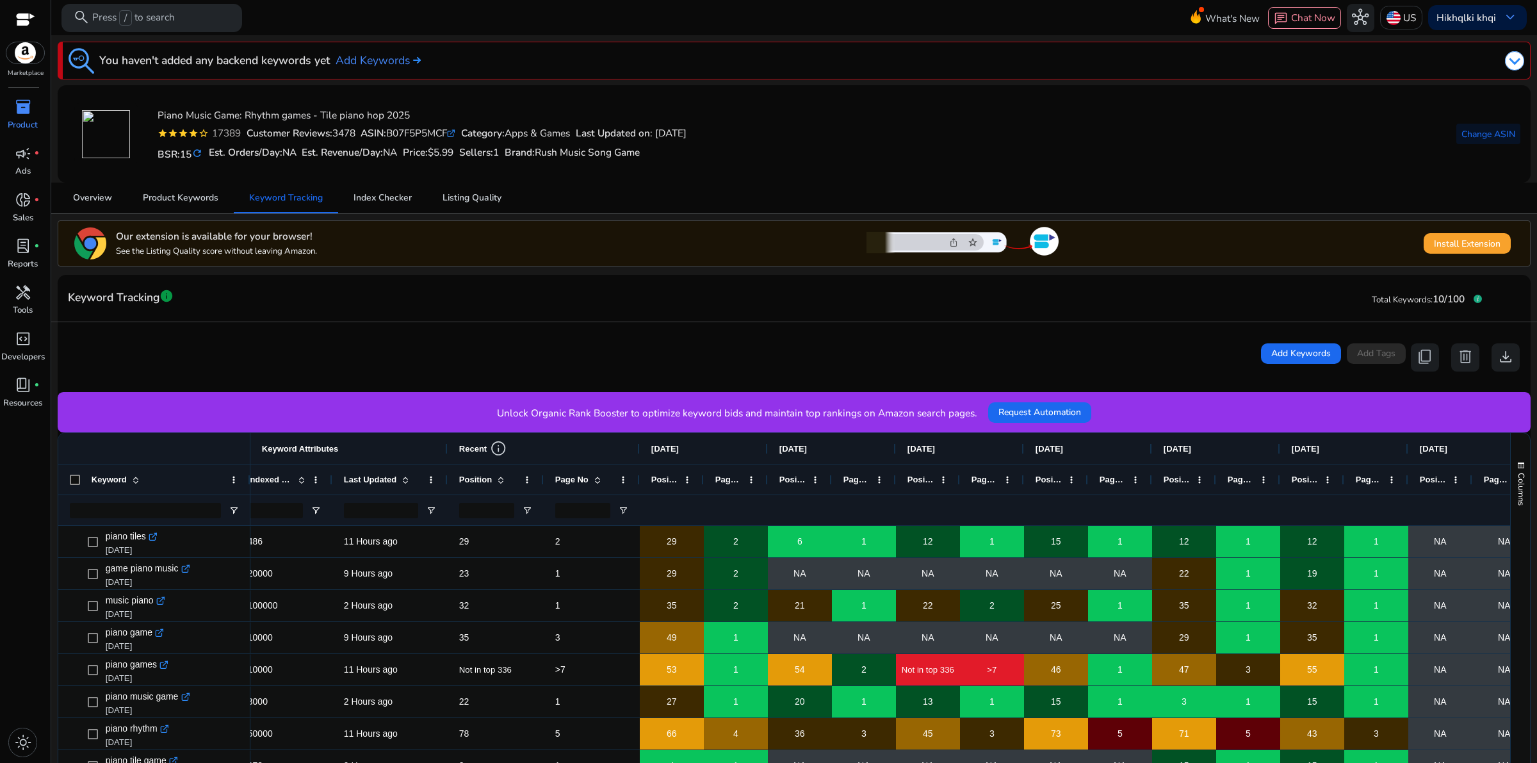
scroll to position [240, 0]
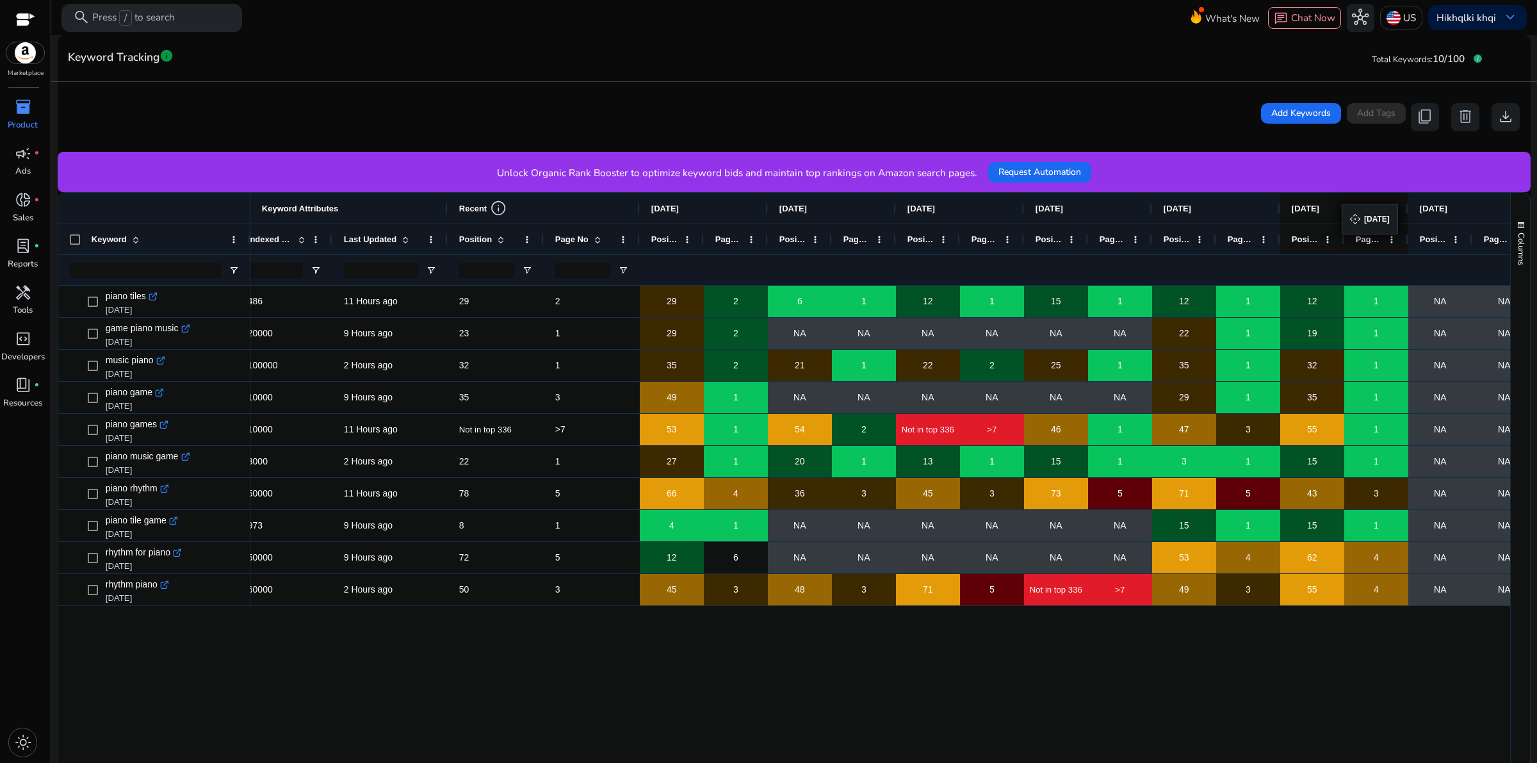
drag, startPoint x: 1297, startPoint y: 209, endPoint x: 1327, endPoint y: 211, distance: 30.2
click at [1319, 211] on span "[DATE]" at bounding box center [1306, 209] width 28 height 10
click at [1317, 209] on span "[DATE]" at bounding box center [1306, 209] width 28 height 10
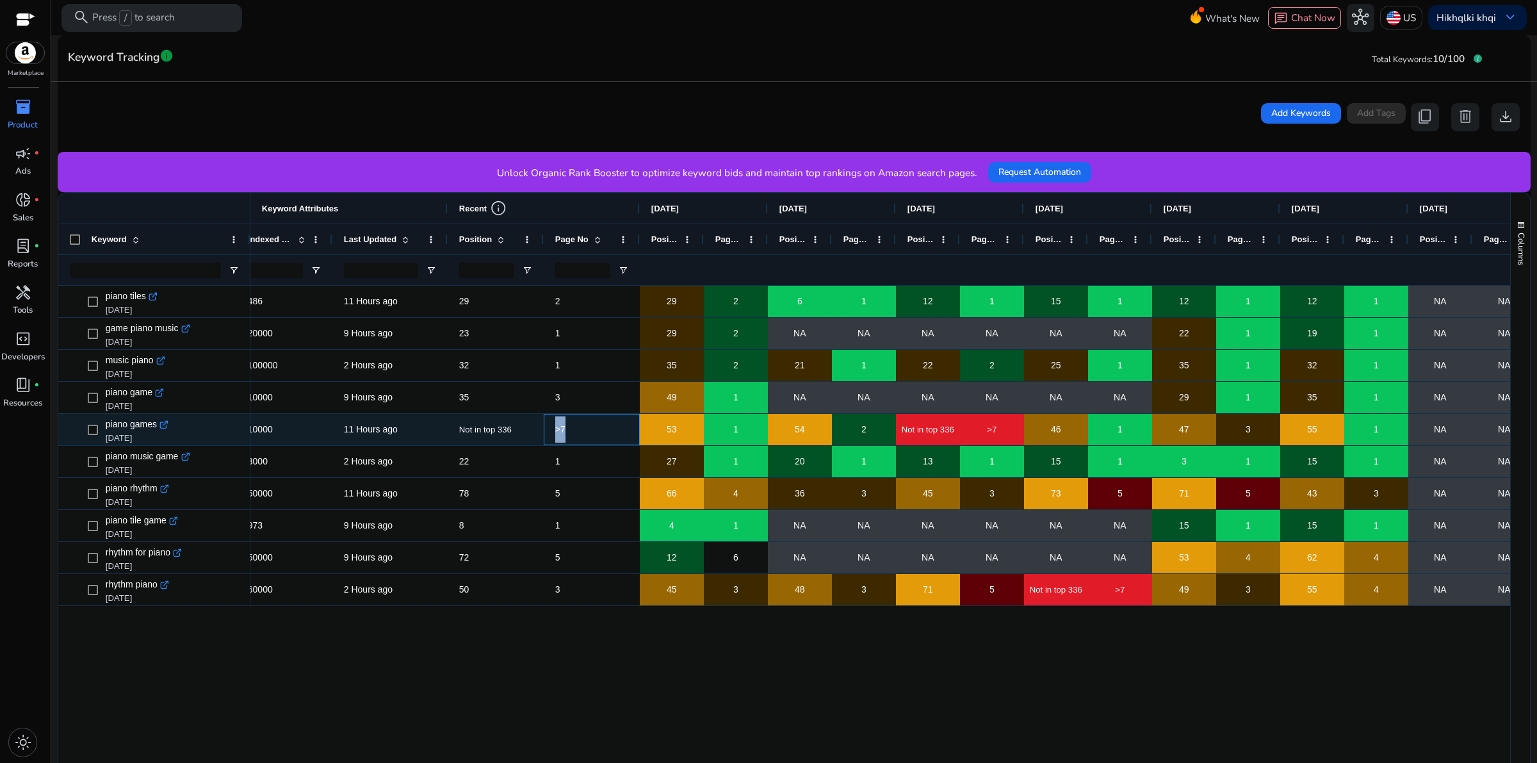
drag, startPoint x: 578, startPoint y: 433, endPoint x: 549, endPoint y: 437, distance: 28.4
click at [549, 437] on div ">7" at bounding box center [592, 429] width 96 height 31
drag, startPoint x: 1378, startPoint y: 430, endPoint x: 1301, endPoint y: 424, distance: 77.7
click at [1301, 424] on div "Indexed 10000 11 Hours ago Not in top 336 >7 53 1 54 2 Not in top 336 >7 46 1 4…" at bounding box center [838, 430] width 1652 height 32
drag, startPoint x: 1256, startPoint y: 440, endPoint x: 1177, endPoint y: 437, distance: 79.5
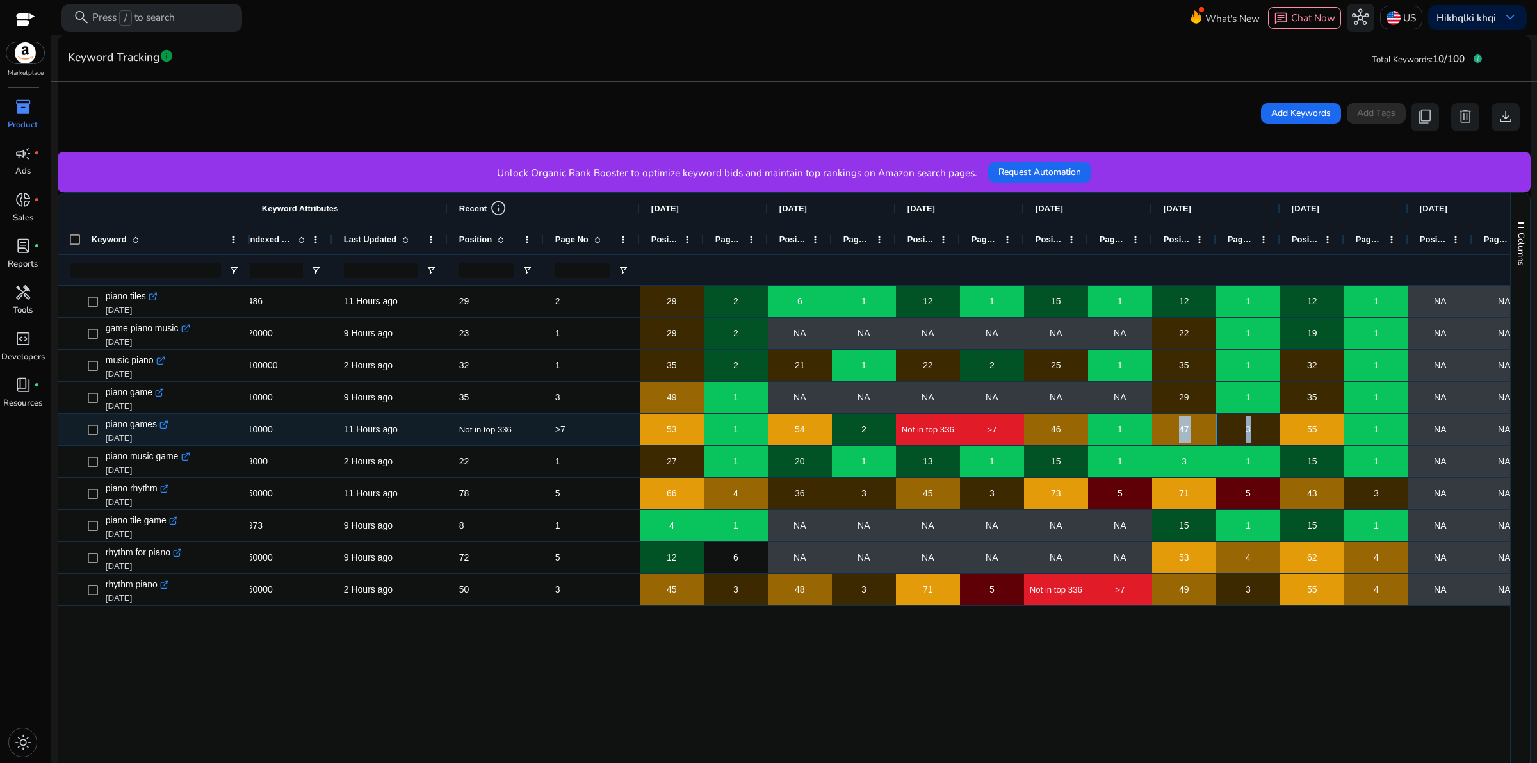
click at [1177, 437] on div "Indexed 10000 11 Hours ago Not in top 336 >7 53 1 54 2 Not in top 336 >7 46 1 4…" at bounding box center [838, 430] width 1652 height 32
drag, startPoint x: 1135, startPoint y: 428, endPoint x: 1044, endPoint y: 424, distance: 90.4
click at [1044, 424] on div "Indexed 10000 11 Hours ago Not in top 336 >7 53 1 54 2 Not in top 336 >7 46 1 4…" at bounding box center [838, 430] width 1652 height 32
drag, startPoint x: 839, startPoint y: 430, endPoint x: 794, endPoint y: 434, distance: 45.7
click at [818, 433] on div "Indexed 10000 11 Hours ago Not in top 336 >7 53 1 54 2 Not in top 336 >7 46 1 4…" at bounding box center [838, 430] width 1652 height 32
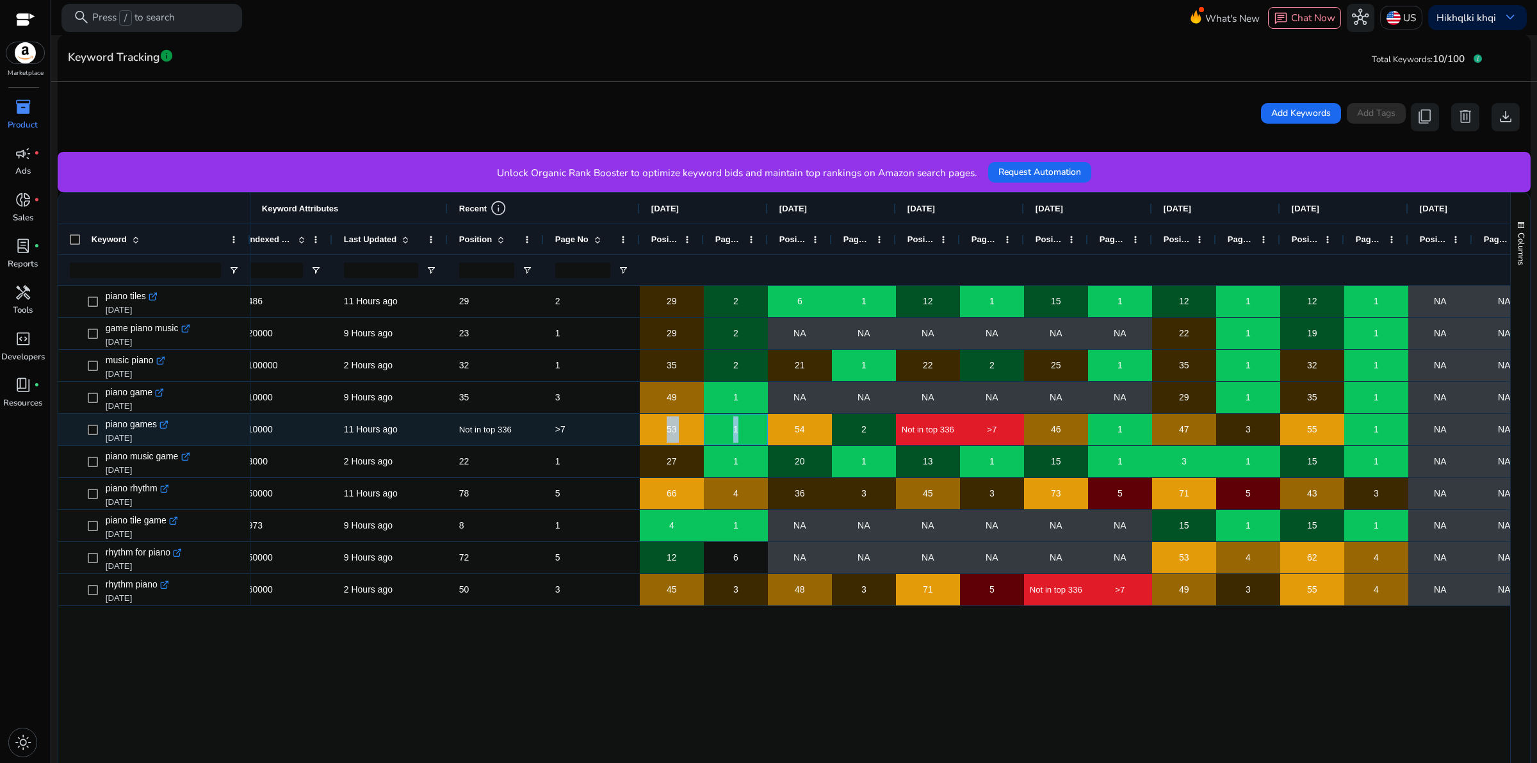
drag, startPoint x: 692, startPoint y: 427, endPoint x: 645, endPoint y: 428, distance: 46.1
click at [645, 428] on div "Indexed 10000 11 Hours ago Not in top 336 >7 53 1 54 2 Not in top 336 >7 46 1 4…" at bounding box center [838, 430] width 1652 height 32
drag, startPoint x: 583, startPoint y: 431, endPoint x: 322, endPoint y: 425, distance: 260.7
click at [322, 425] on div "Indexed 10000 11 Hours ago Not in top 336 >7 53 1 54 2 Not in top 336 >7 46 1 4…" at bounding box center [838, 430] width 1652 height 32
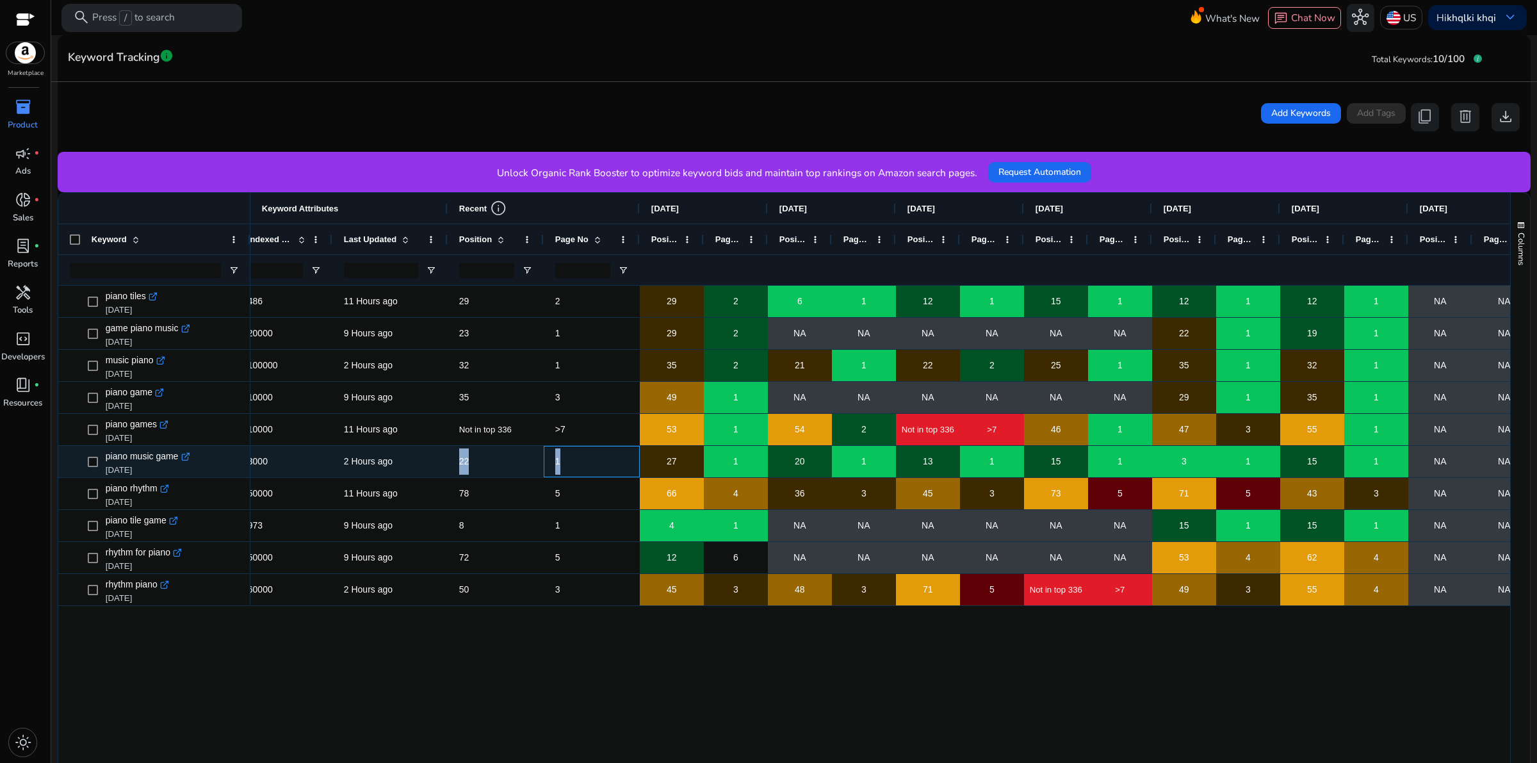
drag, startPoint x: 557, startPoint y: 463, endPoint x: 455, endPoint y: 475, distance: 103.2
click at [450, 476] on div "Indexed 3000 2 Hours ago 22 1 27 1 20 1 13 1 15 1 3 1 15 1 NA NA NA NA" at bounding box center [838, 462] width 1652 height 32
drag, startPoint x: 1000, startPoint y: 463, endPoint x: 904, endPoint y: 457, distance: 96.3
click at [904, 457] on div "Indexed 3000 2 Hours ago 22 1 27 1 20 1 13 1 15 1 3 1 15 1 NA NA NA NA" at bounding box center [838, 462] width 1652 height 32
drag, startPoint x: 1167, startPoint y: 462, endPoint x: 1147, endPoint y: 463, distance: 19.9
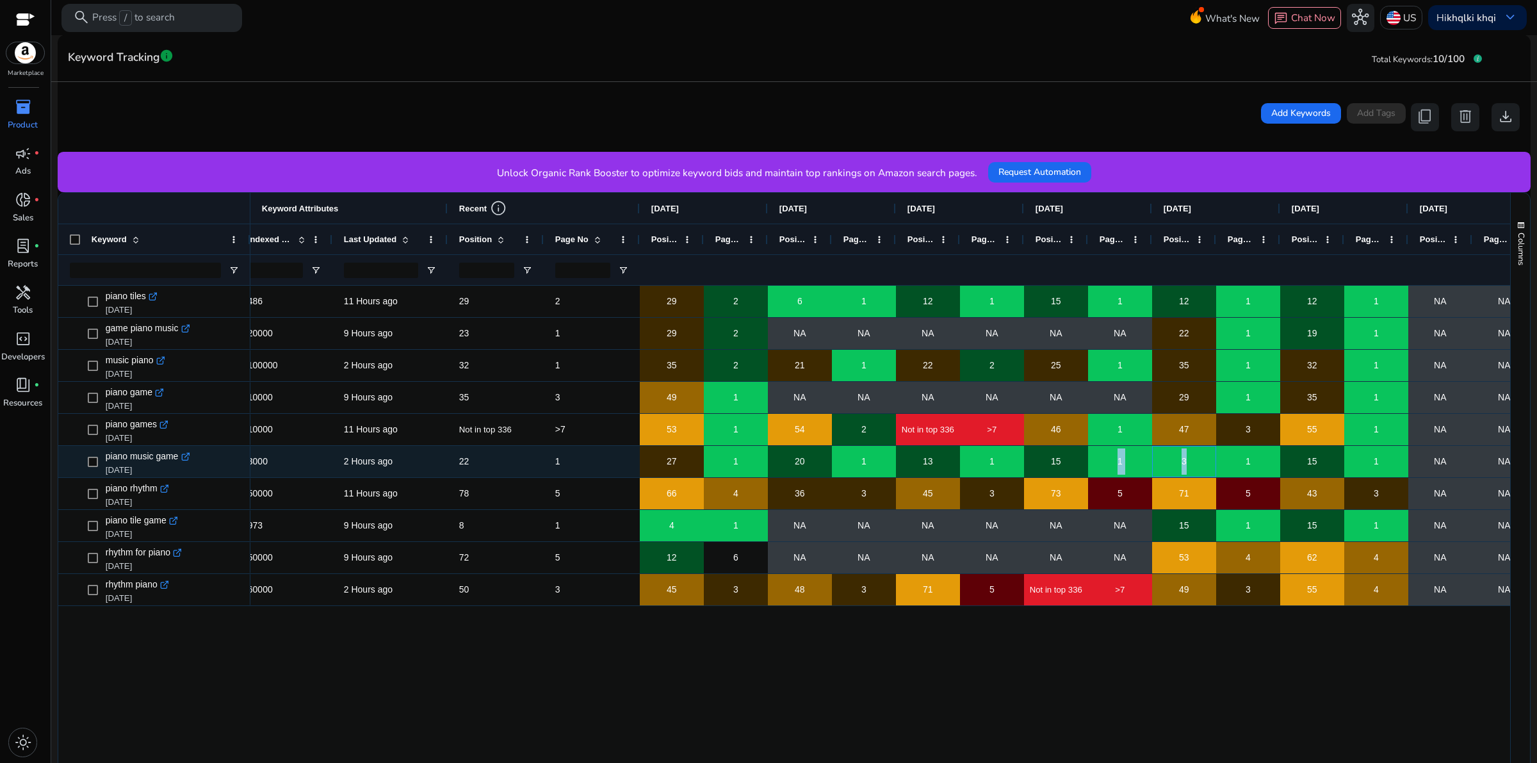
click at [1098, 462] on div "Indexed 3000 2 Hours ago 22 1 27 1 20 1 13 1 15 1 3 1 15 1 NA NA NA NA" at bounding box center [838, 462] width 1652 height 32
drag, startPoint x: 1322, startPoint y: 463, endPoint x: 1254, endPoint y: 466, distance: 68.6
click at [1239, 462] on div "Indexed 3000 2 Hours ago 22 1 27 1 20 1 13 1 15 1 3 1 15 1 NA NA NA NA" at bounding box center [838, 462] width 1652 height 32
drag, startPoint x: 1395, startPoint y: 458, endPoint x: 1294, endPoint y: 465, distance: 100.8
click at [1294, 465] on div "Indexed 3000 2 Hours ago 22 1 27 1 20 1 13 1 15 1 3 1 15 1 NA NA NA NA" at bounding box center [838, 462] width 1652 height 32
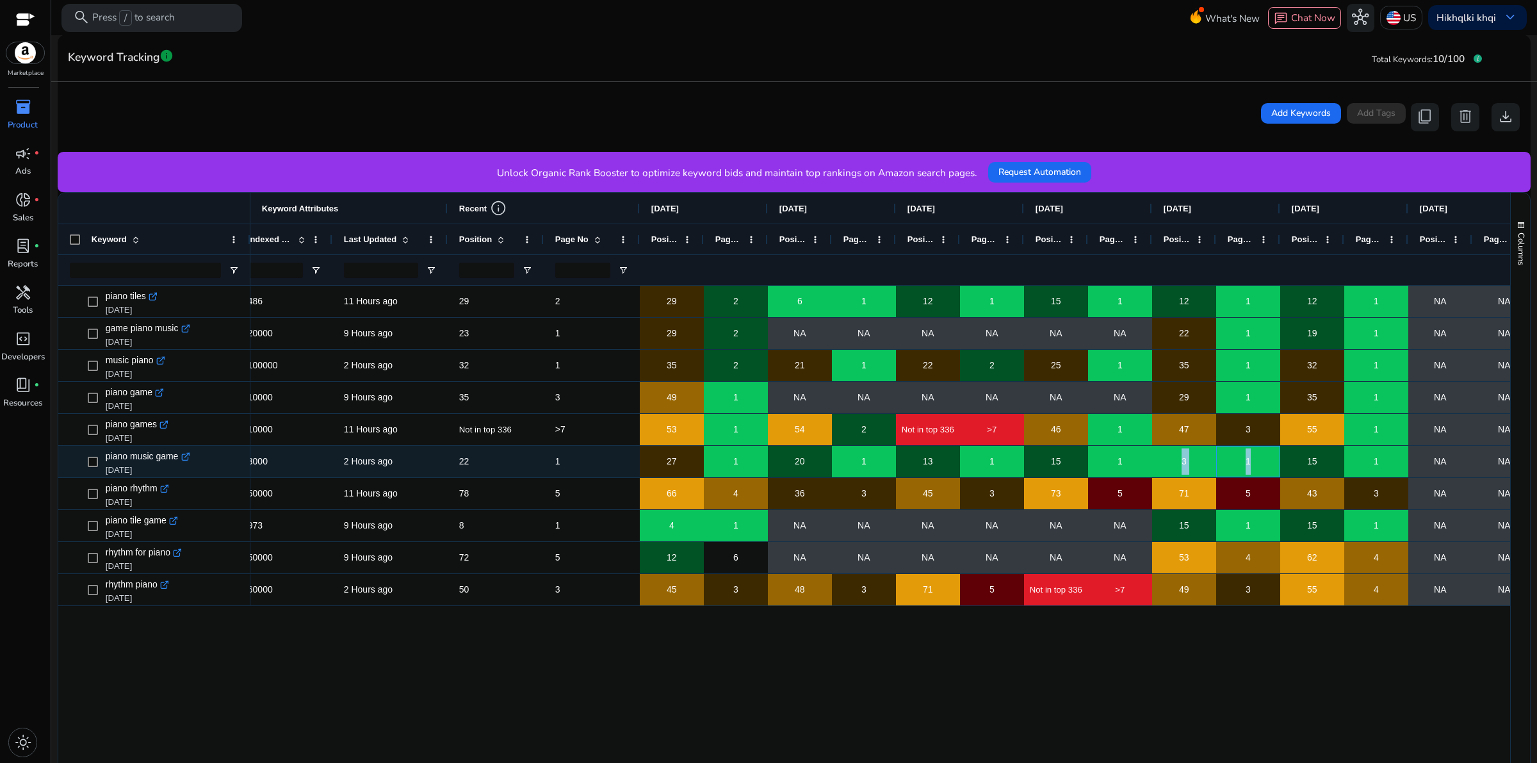
drag, startPoint x: 1262, startPoint y: 465, endPoint x: 1119, endPoint y: 471, distance: 142.9
click at [1151, 464] on div "Indexed 3000 2 Hours ago 22 1 27 1 20 1 13 1 15 1 3 1 15 1 NA NA NA NA" at bounding box center [838, 462] width 1652 height 32
click at [1117, 469] on span "1" at bounding box center [1119, 461] width 5 height 26
drag, startPoint x: 1133, startPoint y: 462, endPoint x: 1035, endPoint y: 462, distance: 98.6
click at [1042, 458] on div "Indexed 3000 2 Hours ago 22 1 27 1 20 1 13 1 15 1 3 1 15 1 NA NA NA NA" at bounding box center [838, 462] width 1652 height 32
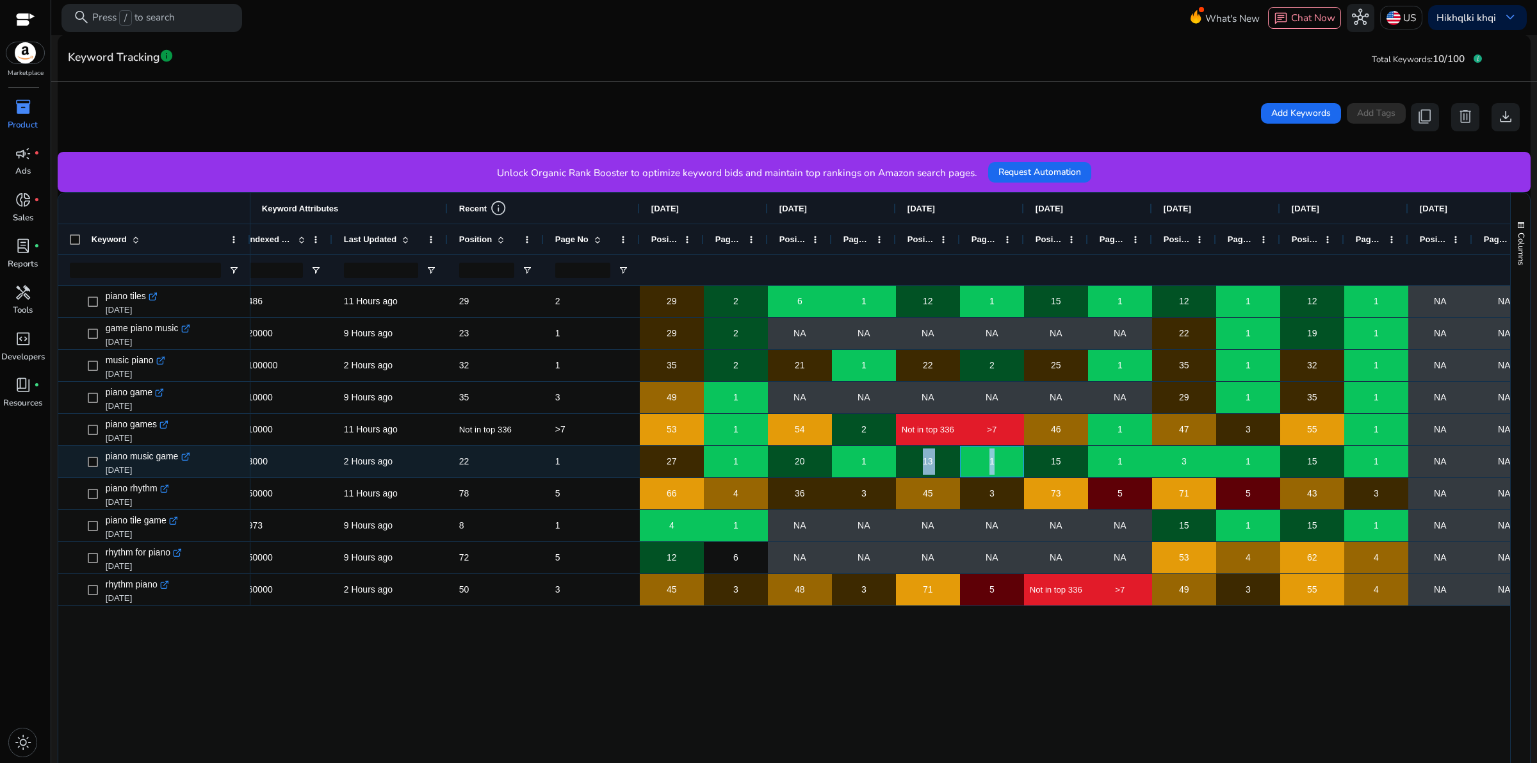
drag, startPoint x: 991, startPoint y: 464, endPoint x: 909, endPoint y: 459, distance: 82.1
click at [909, 459] on div "Indexed 3000 2 Hours ago 22 1 27 1 20 1 13 1 15 1 3 1 15 1 NA NA NA NA" at bounding box center [838, 462] width 1652 height 32
drag, startPoint x: 876, startPoint y: 467, endPoint x: 763, endPoint y: 462, distance: 113.5
click at [783, 458] on div "Indexed 3000 2 Hours ago 22 1 27 1 20 1 13 1 15 1 3 1 15 1 NA NA NA NA" at bounding box center [838, 462] width 1652 height 32
drag, startPoint x: 751, startPoint y: 461, endPoint x: 622, endPoint y: 465, distance: 128.8
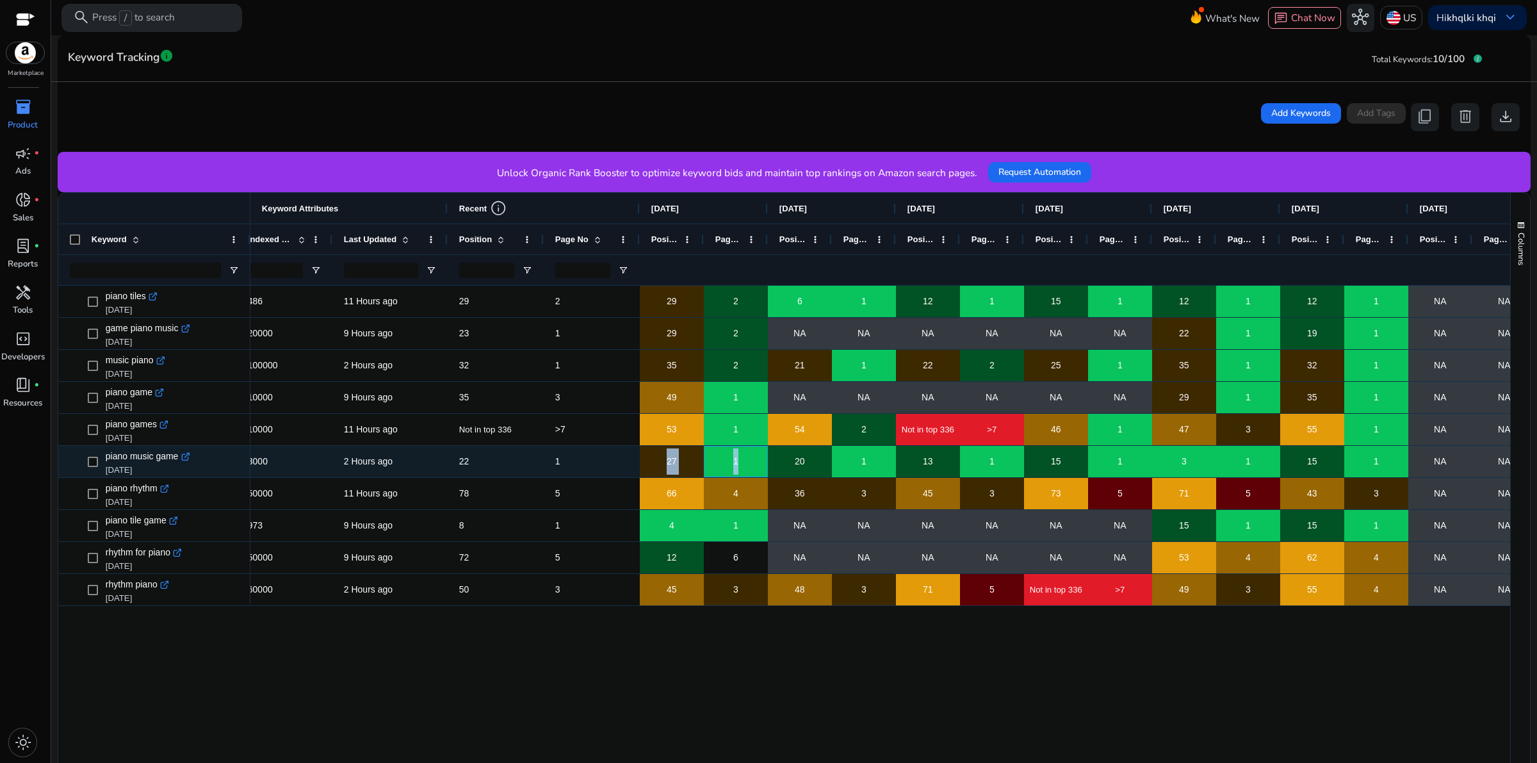
click at [658, 458] on div "Indexed 3000 2 Hours ago 22 1 27 1 20 1 13 1 15 1 3 1 15 1 NA NA NA NA" at bounding box center [838, 462] width 1652 height 32
drag, startPoint x: 565, startPoint y: 460, endPoint x: 455, endPoint y: 463, distance: 110.2
click at [455, 463] on div "Indexed 3000 2 Hours ago 22 1 27 1 20 1 13 1 15 1 3 1 15 1 NA NA NA NA" at bounding box center [838, 462] width 1652 height 32
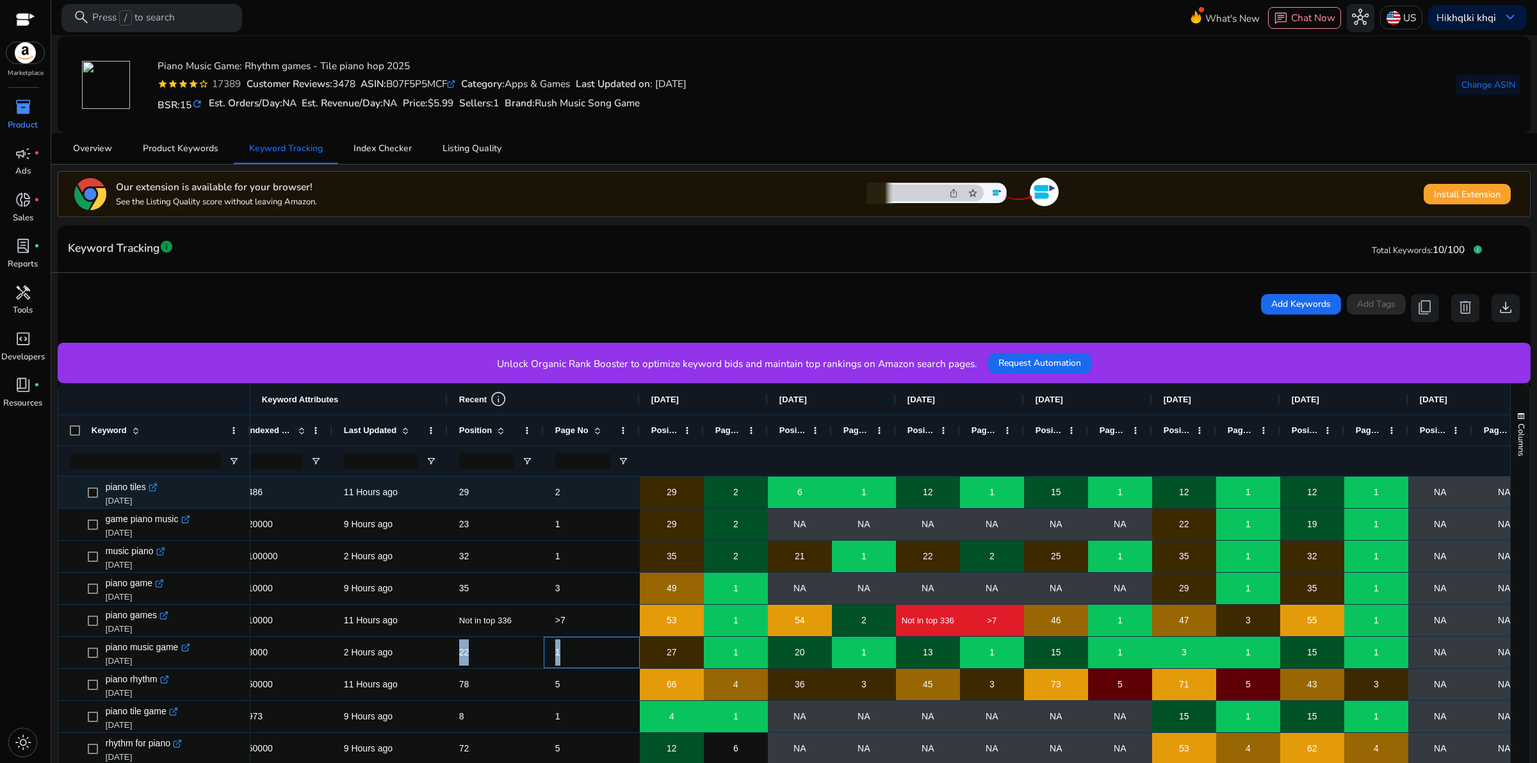
scroll to position [0, 0]
